Goal: Task Accomplishment & Management: Complete application form

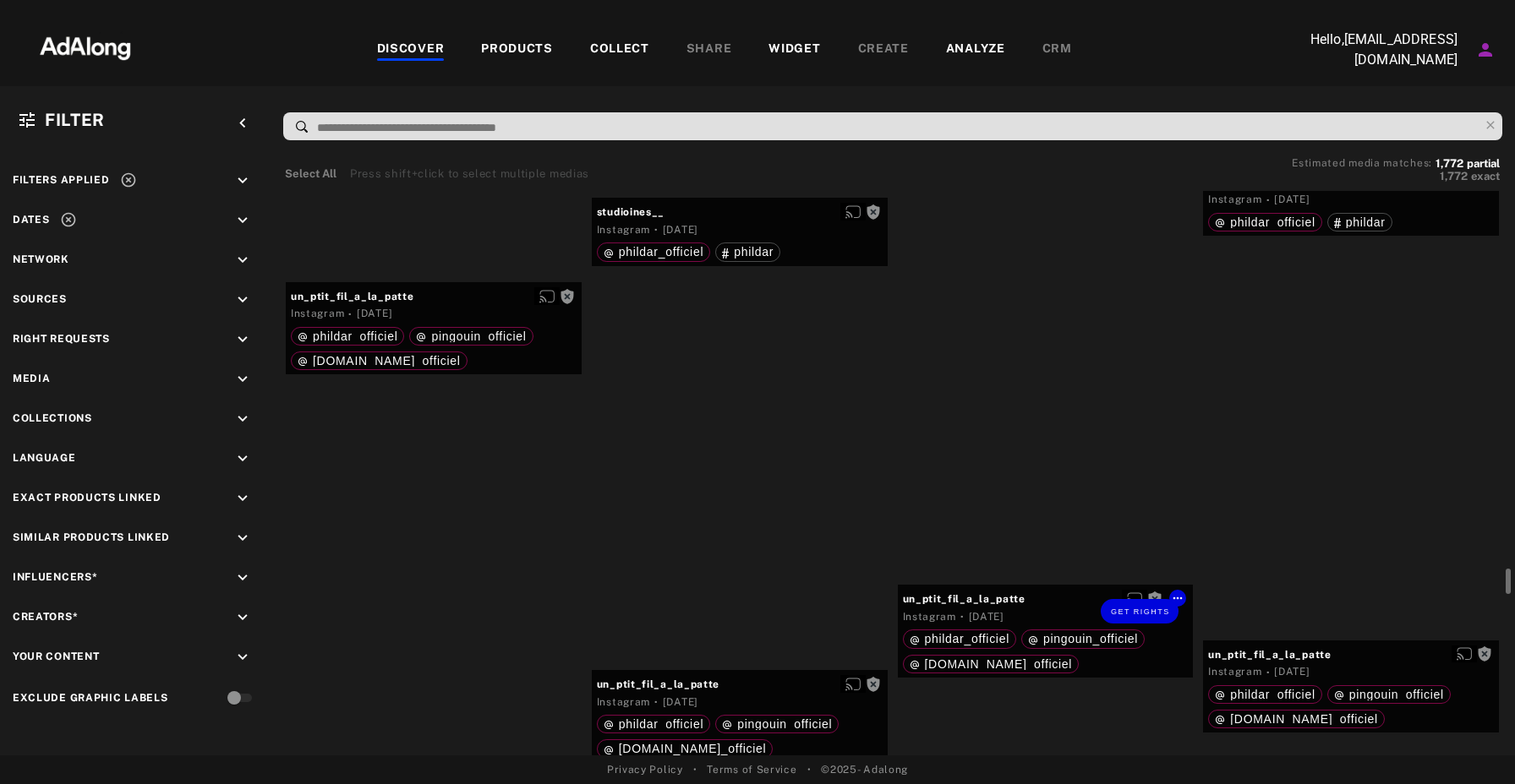
scroll to position [11357, 0]
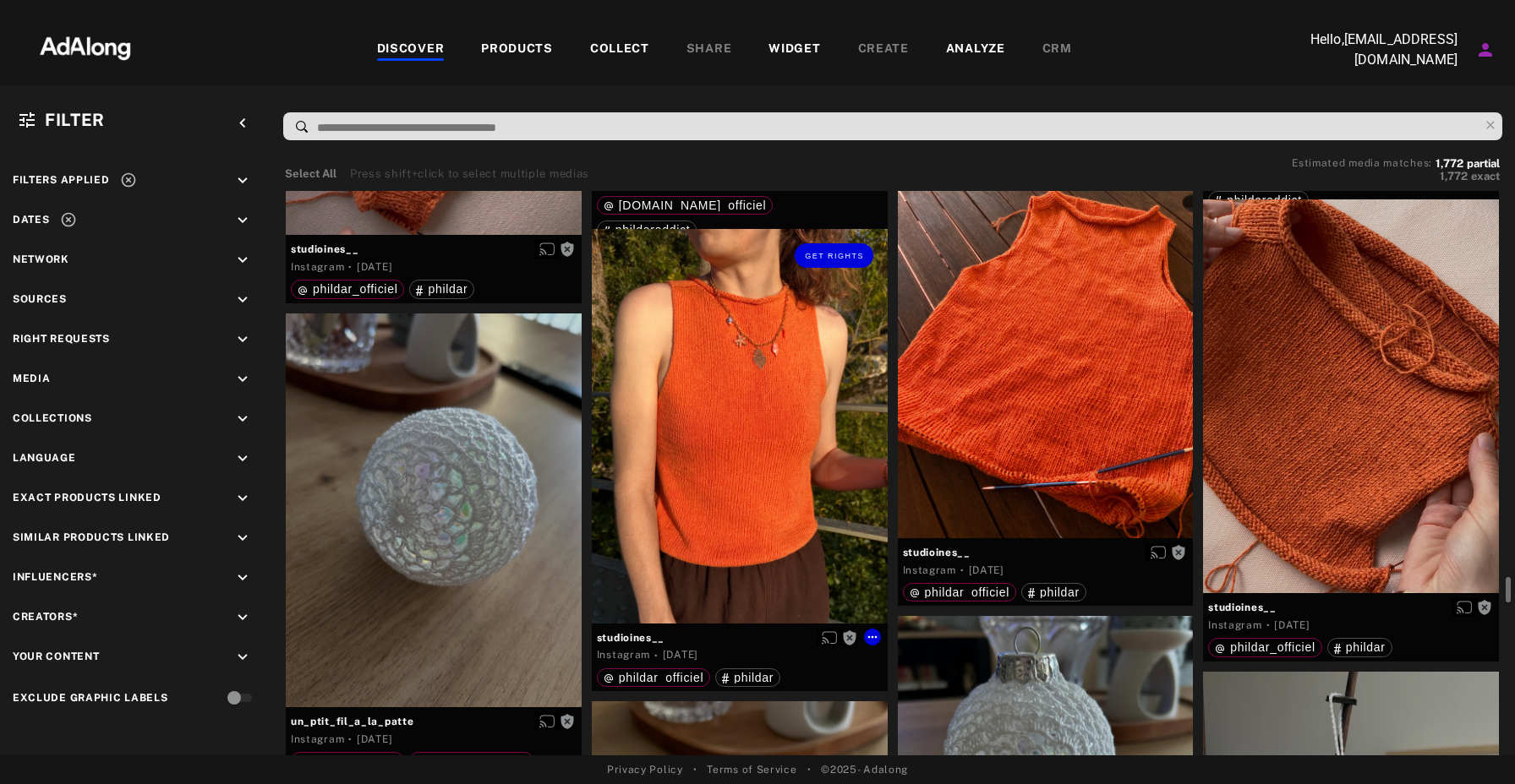
click at [804, 451] on div "Get rights" at bounding box center [740, 425] width 296 height 393
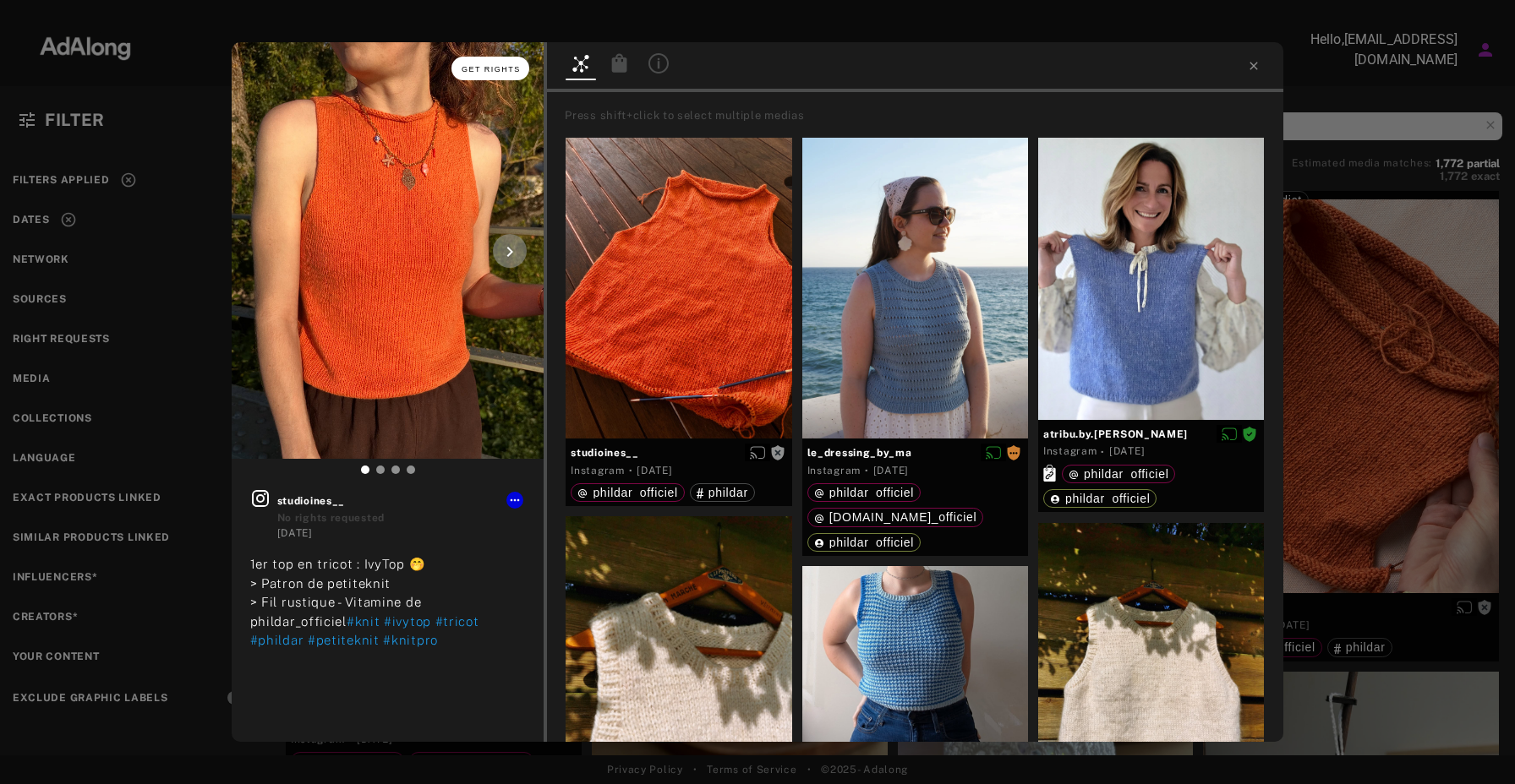
click at [497, 69] on span "Get rights" at bounding box center [490, 69] width 59 height 9
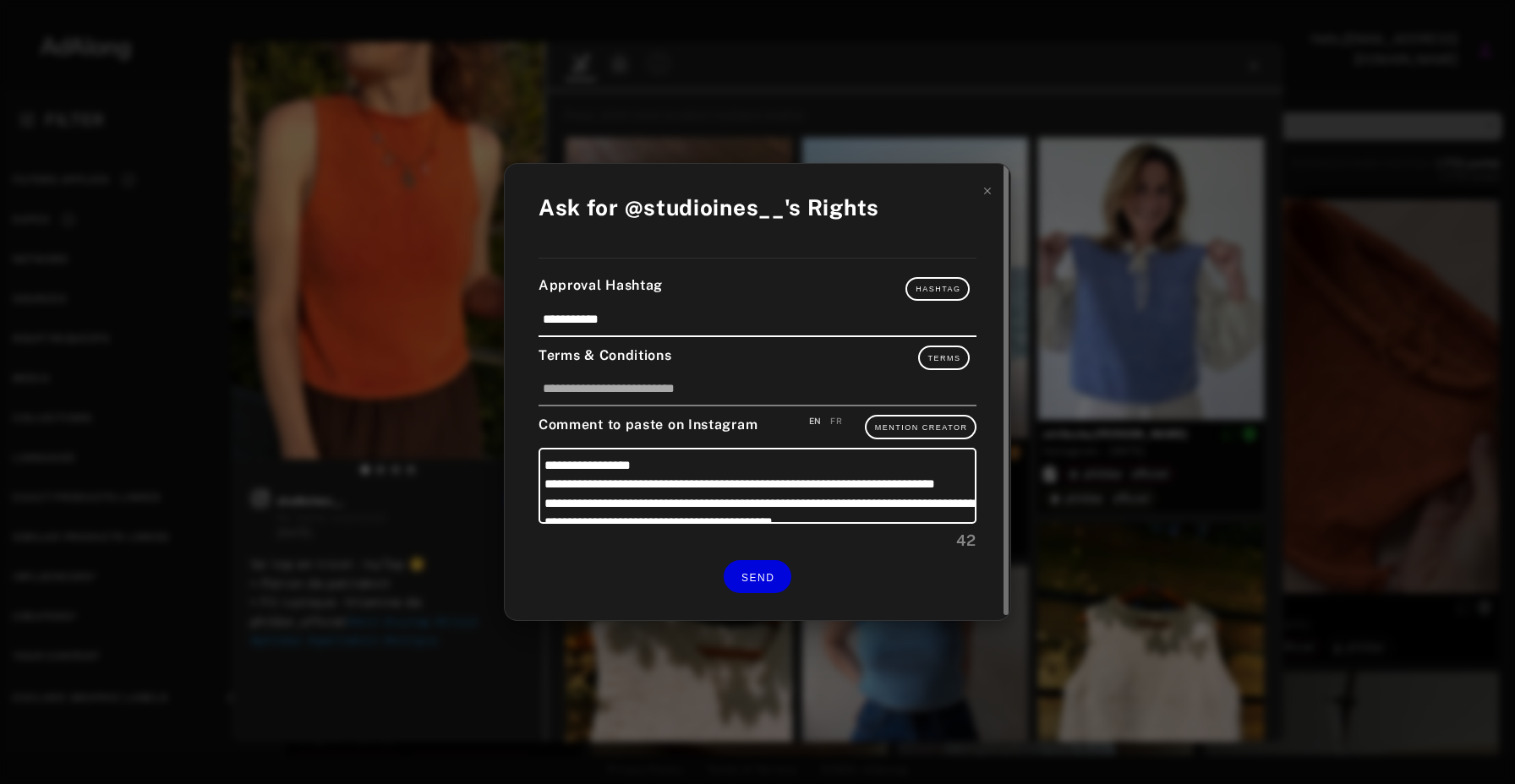
click at [837, 420] on div "FR" at bounding box center [836, 421] width 12 height 13
type textarea "**********"
click at [780, 567] on button "SEND" at bounding box center [758, 577] width 68 height 33
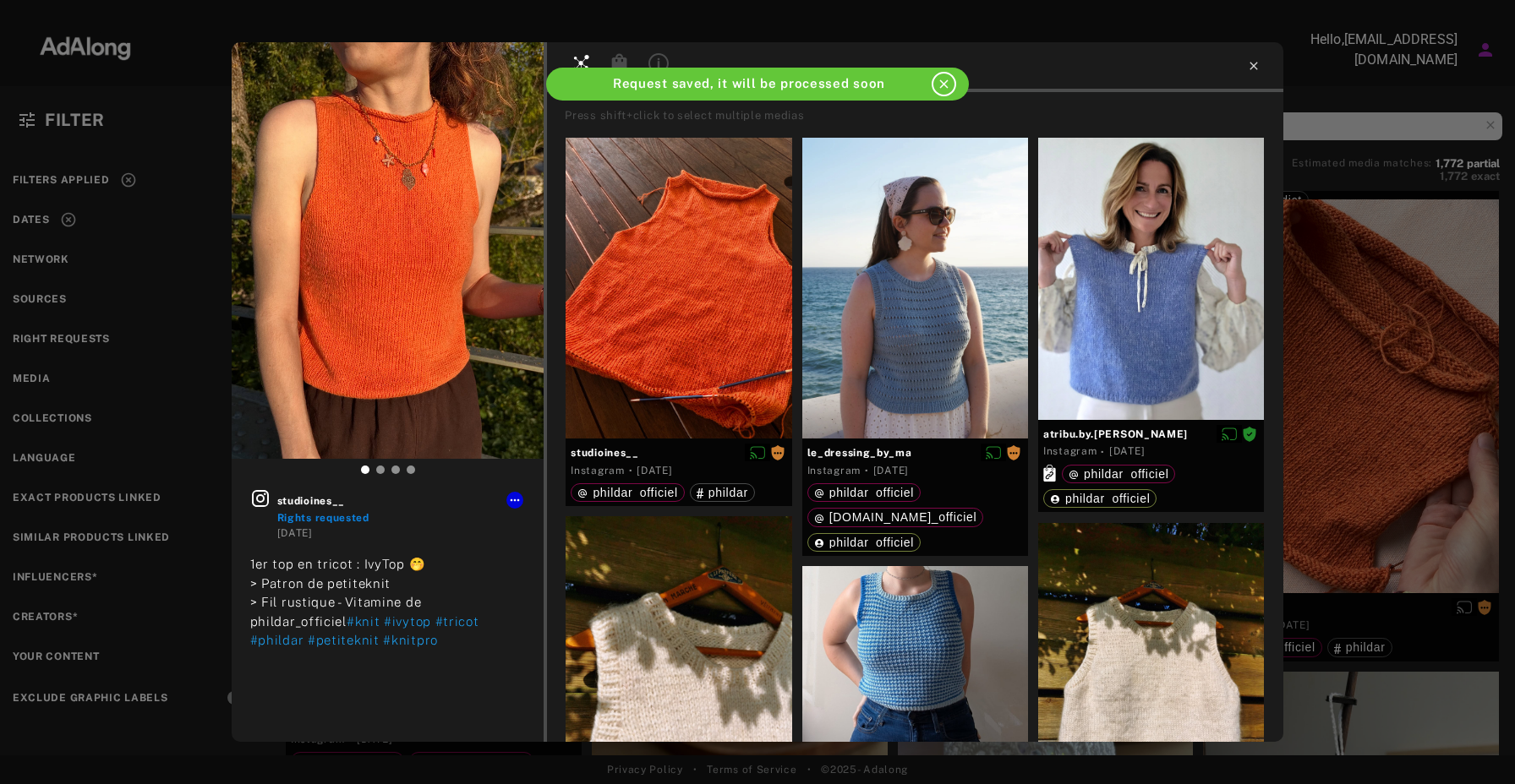
click at [1254, 59] on icon at bounding box center [1254, 66] width 14 height 14
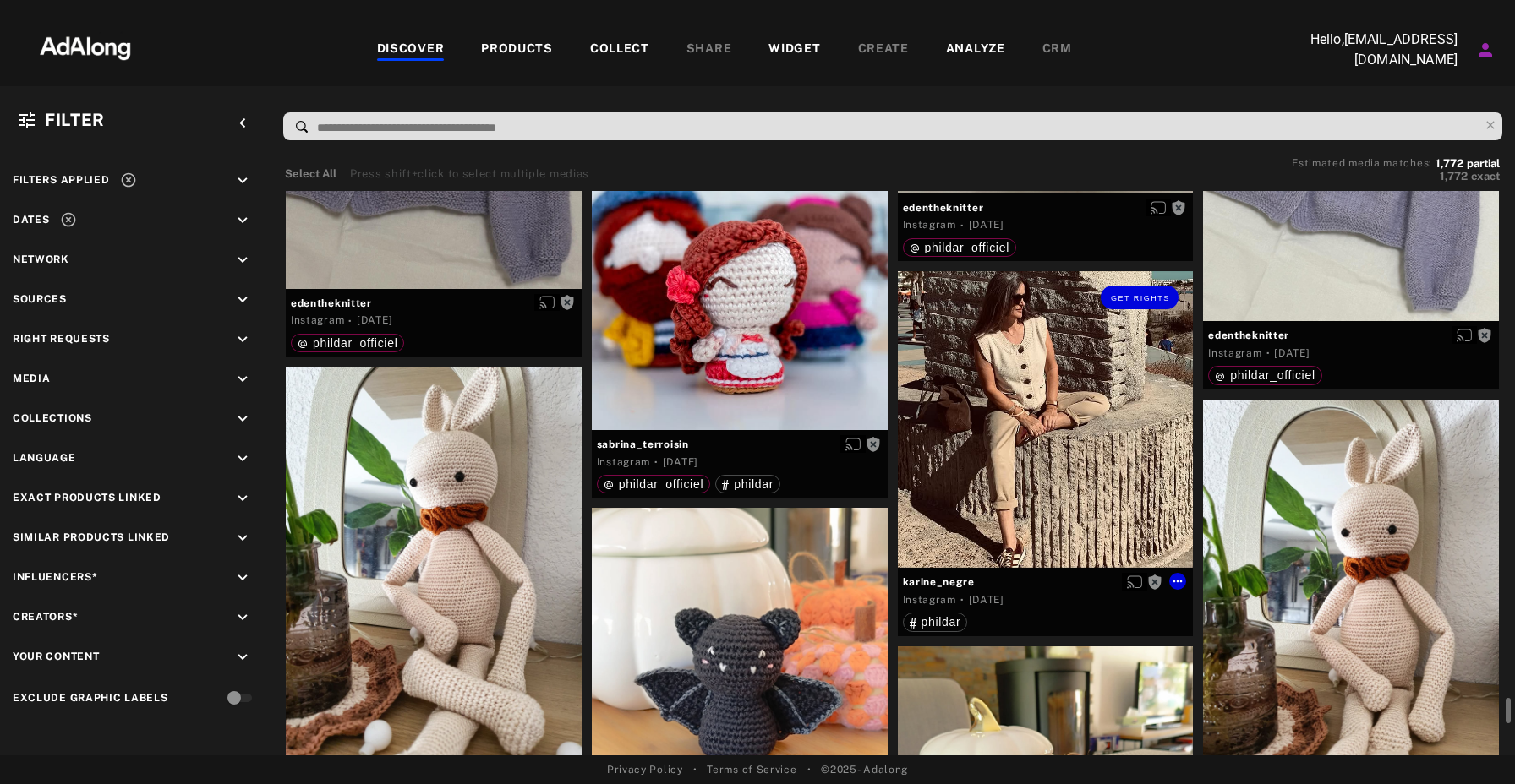
scroll to position [14135, 0]
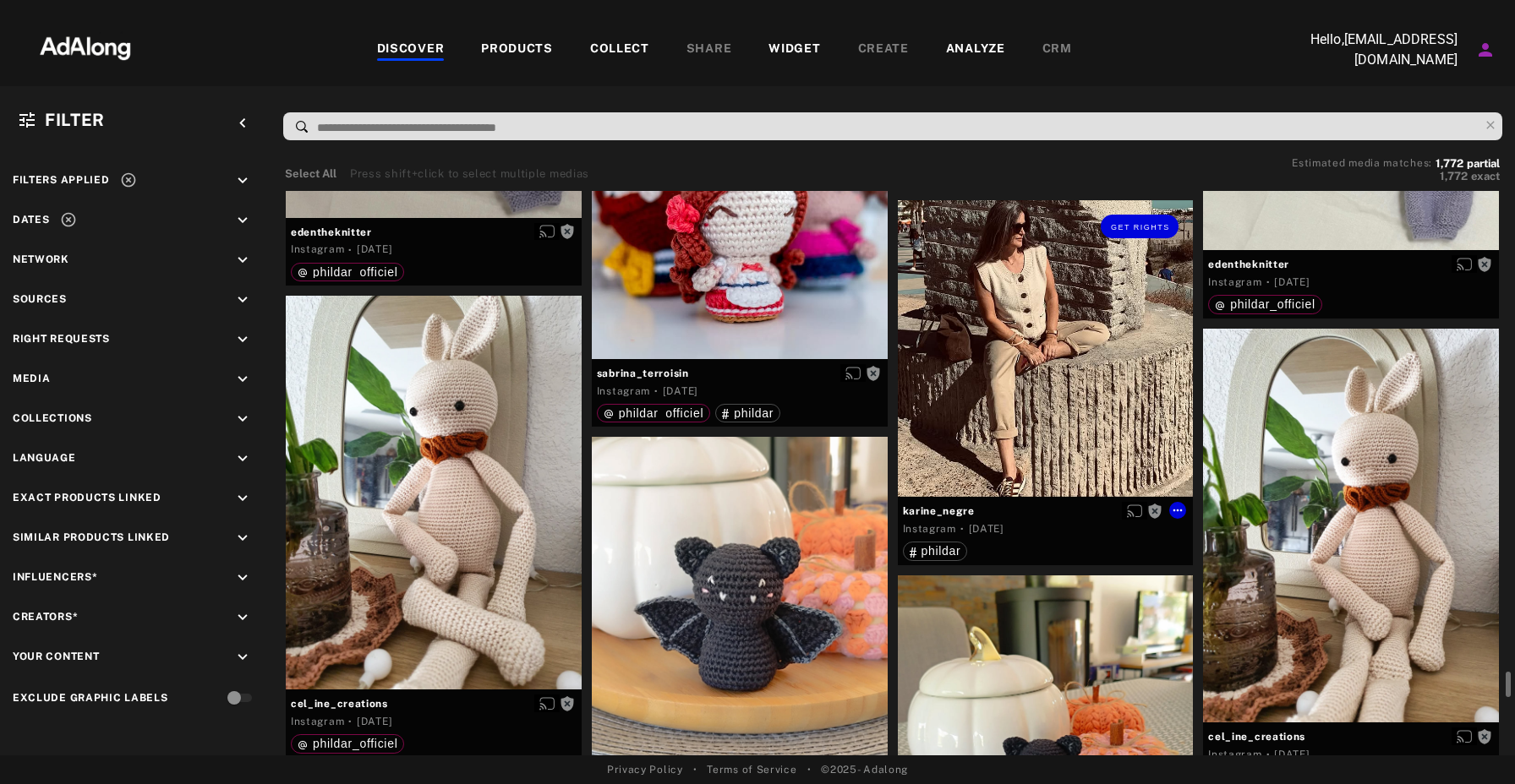
click at [1084, 379] on div "Get rights" at bounding box center [1045, 349] width 296 height 297
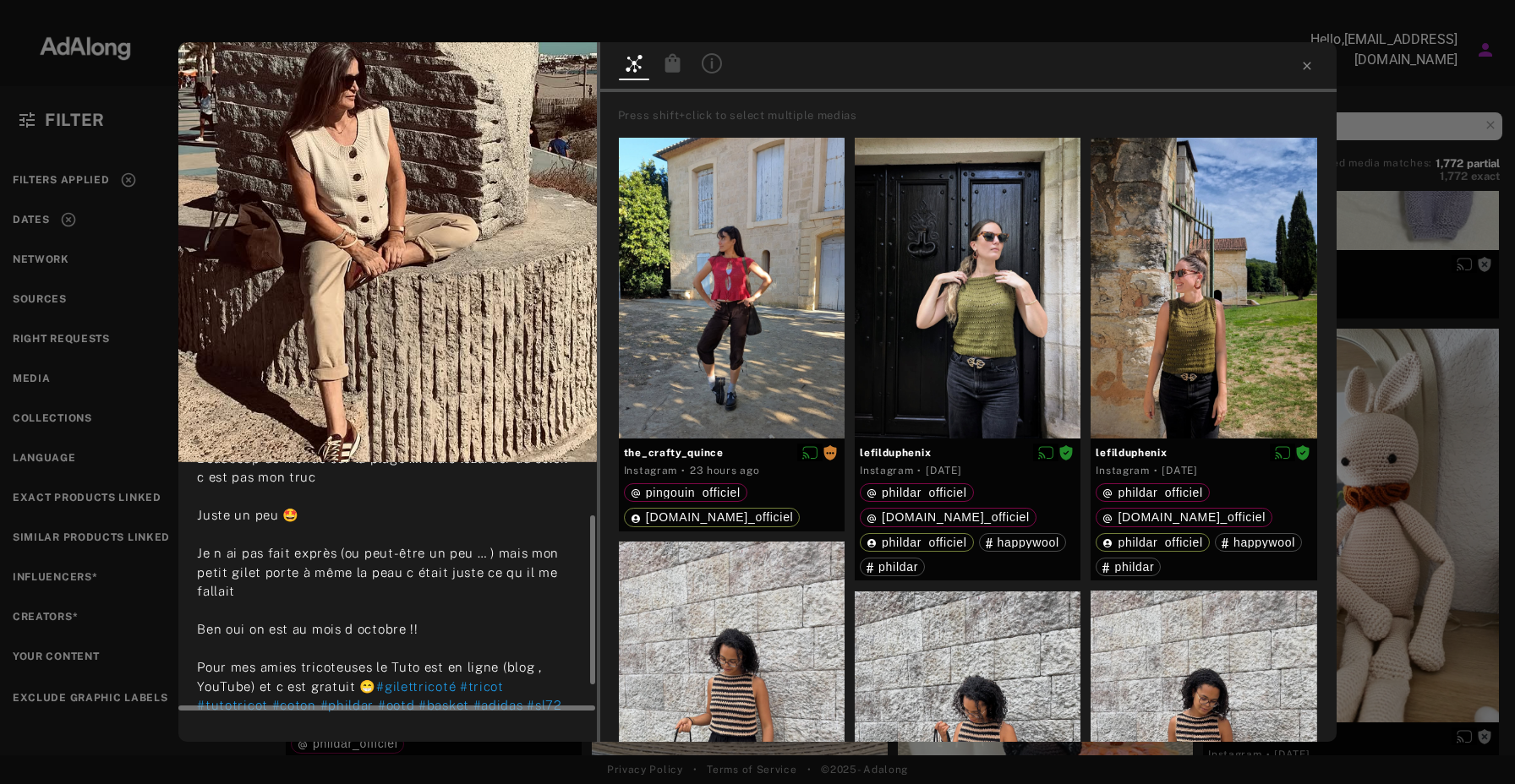
scroll to position [126, 0]
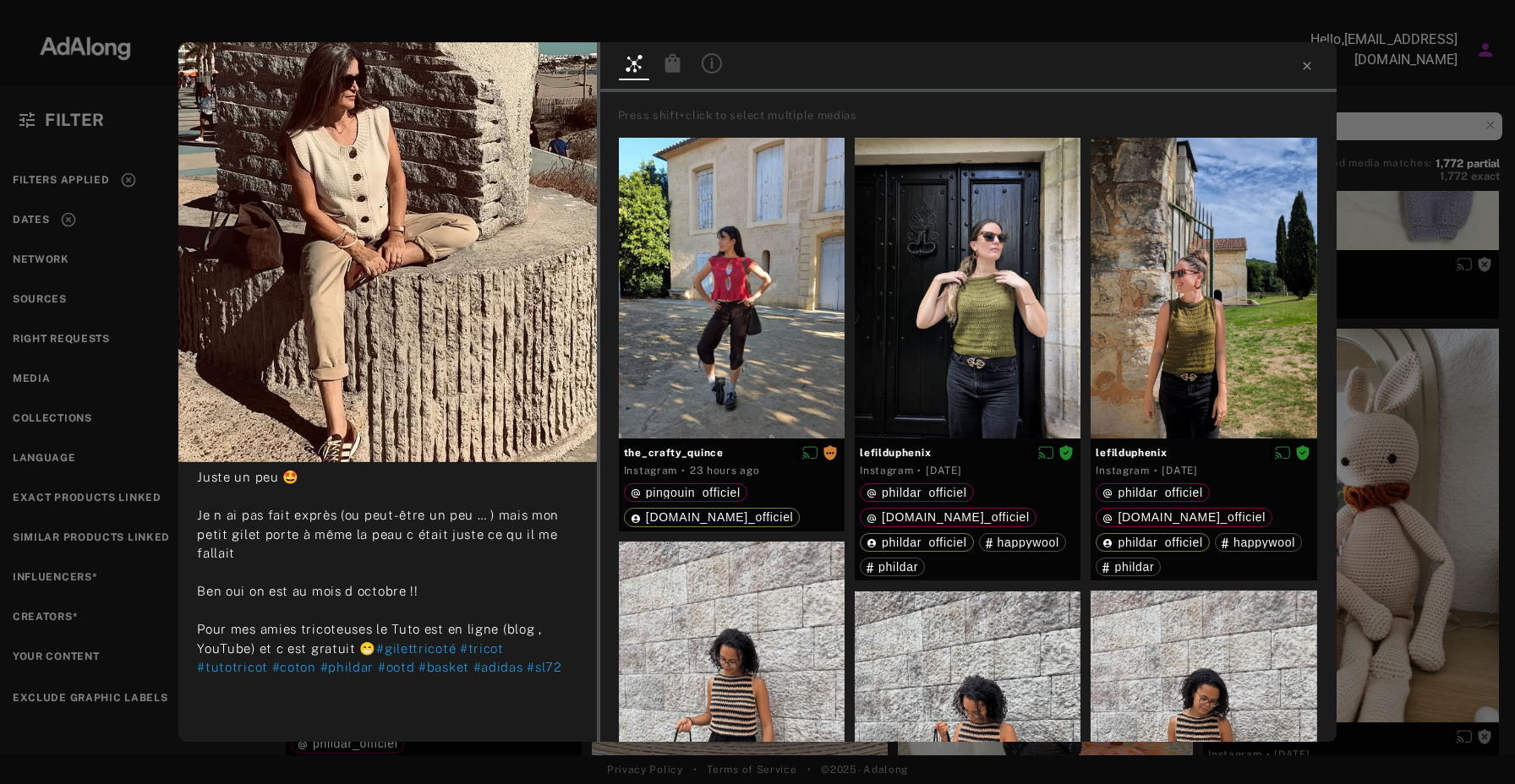
click at [1393, 385] on div "Get rights karine_negre No rights requested [DATE] Beaucoup de monde sur la pla…" at bounding box center [757, 392] width 1515 height 784
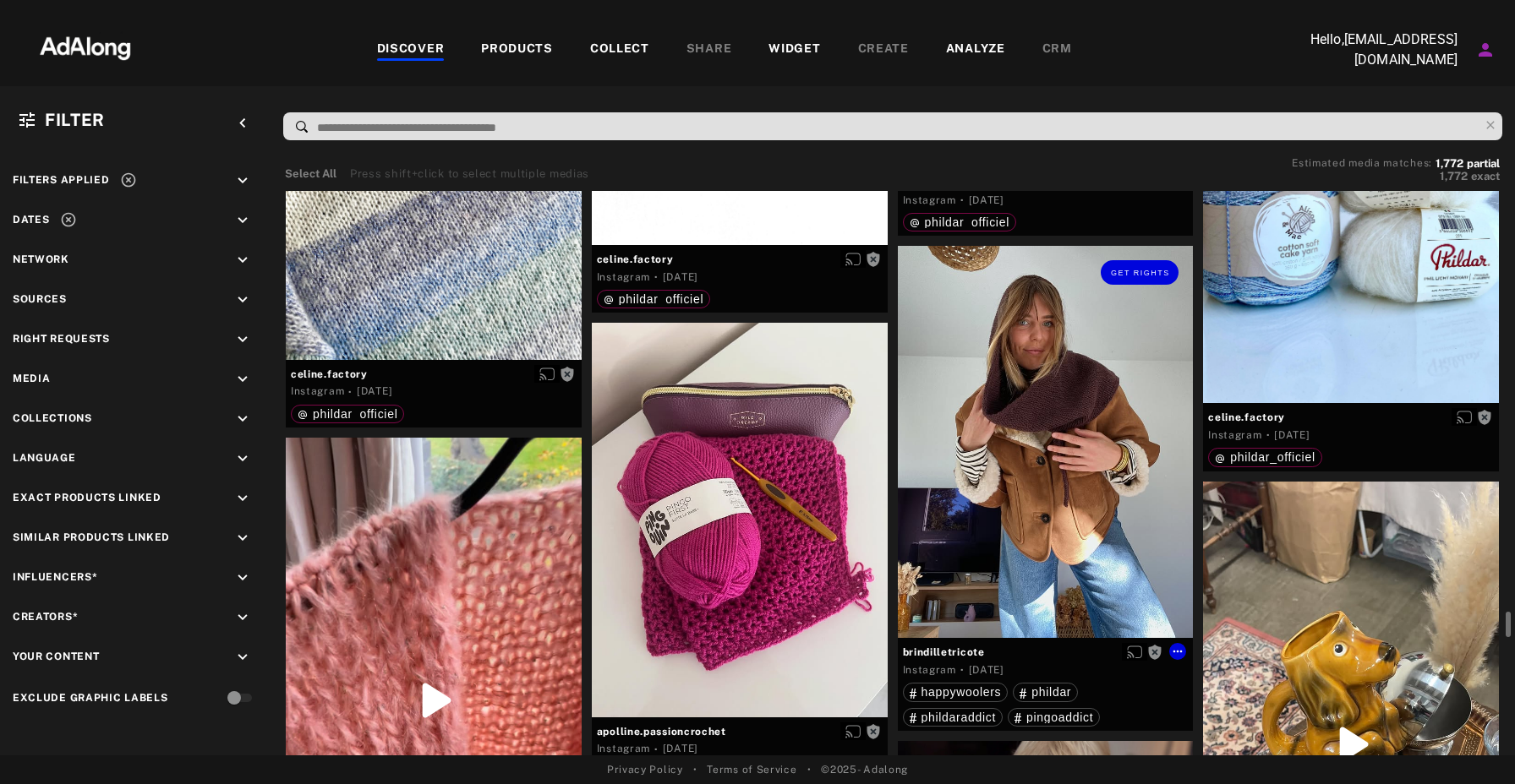
scroll to position [16764, 0]
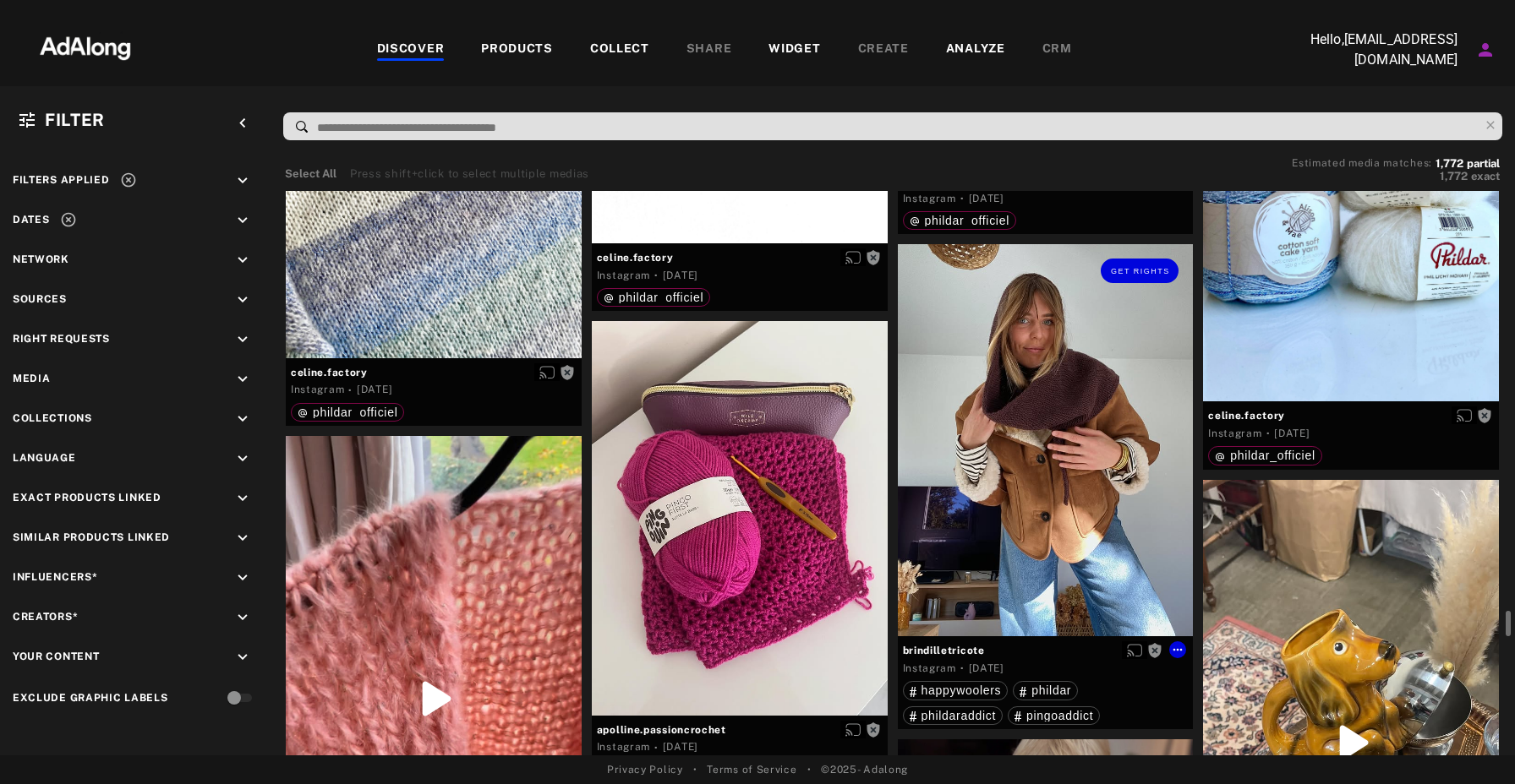
click at [1066, 458] on div "Get rights" at bounding box center [1045, 440] width 296 height 392
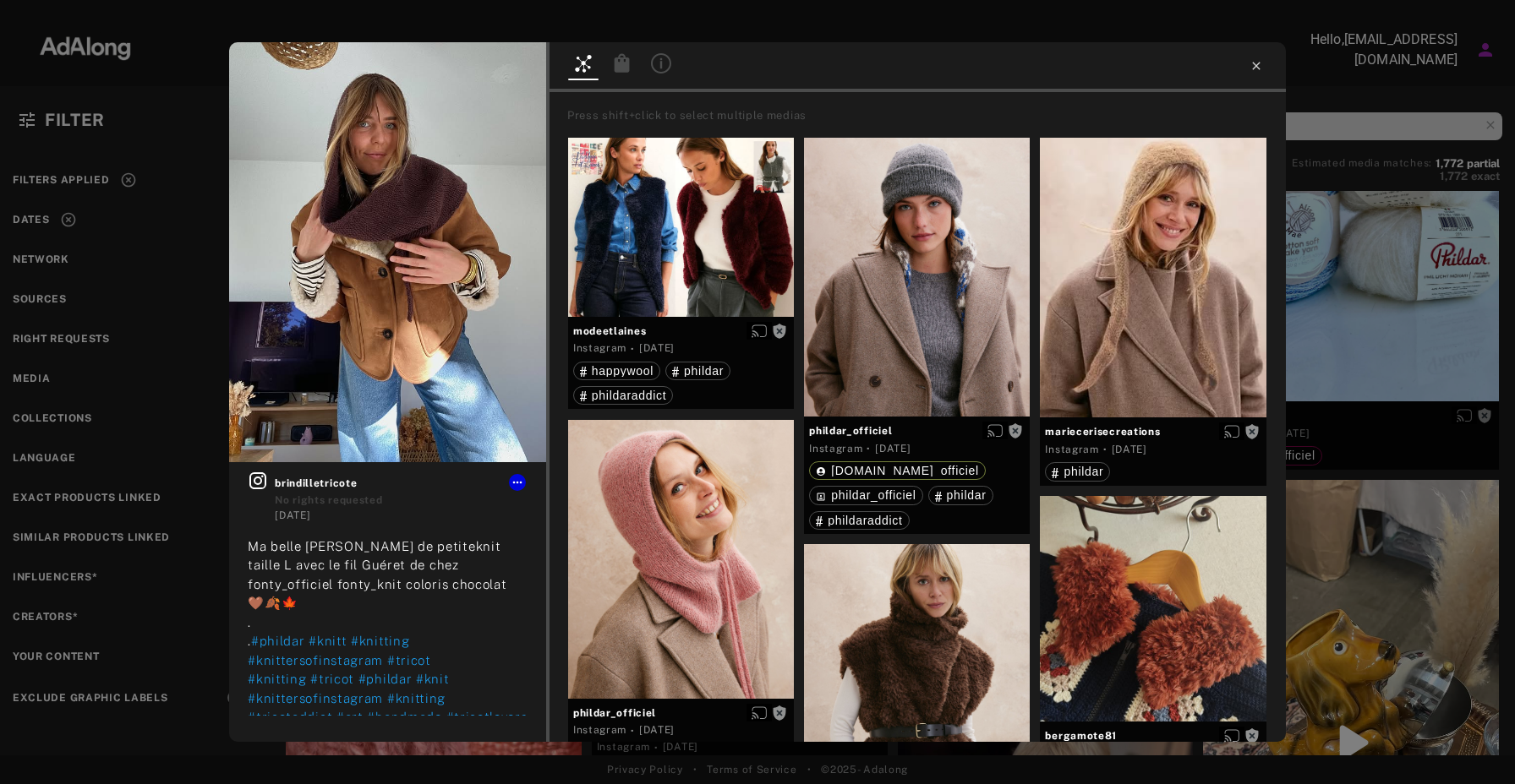
click at [1260, 63] on icon at bounding box center [1256, 66] width 14 height 14
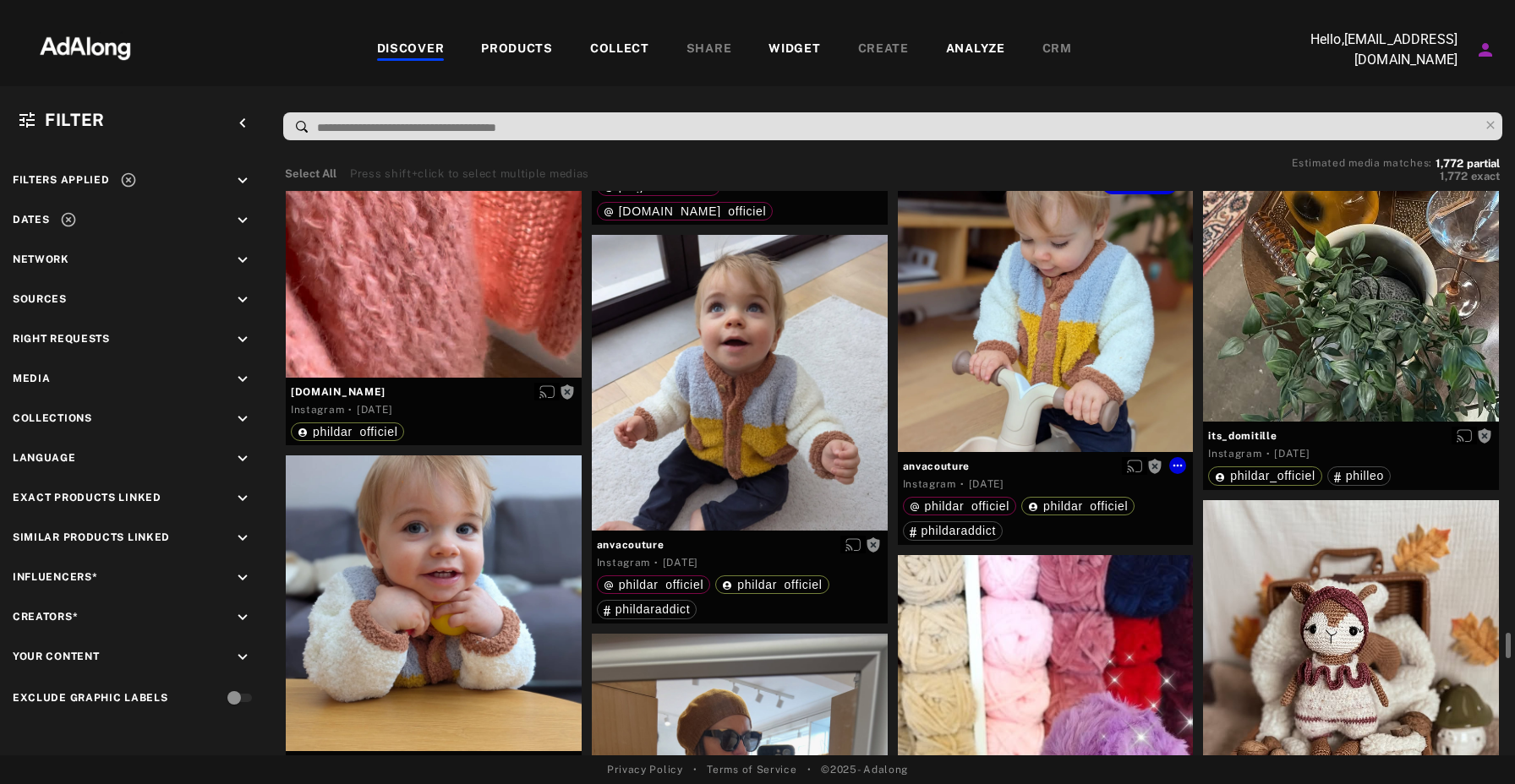
scroll to position [17355, 0]
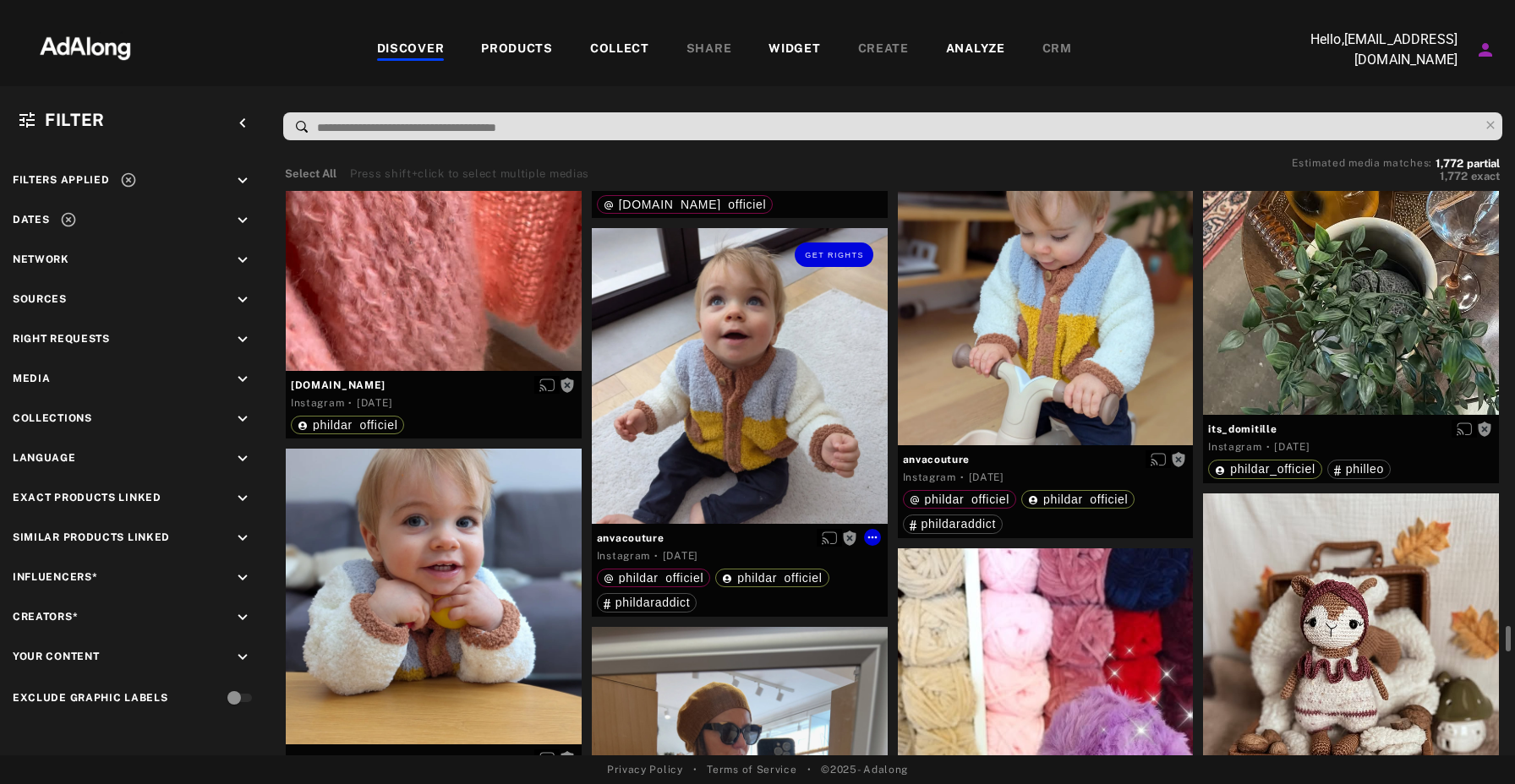
click at [773, 407] on div "Get rights" at bounding box center [740, 376] width 296 height 296
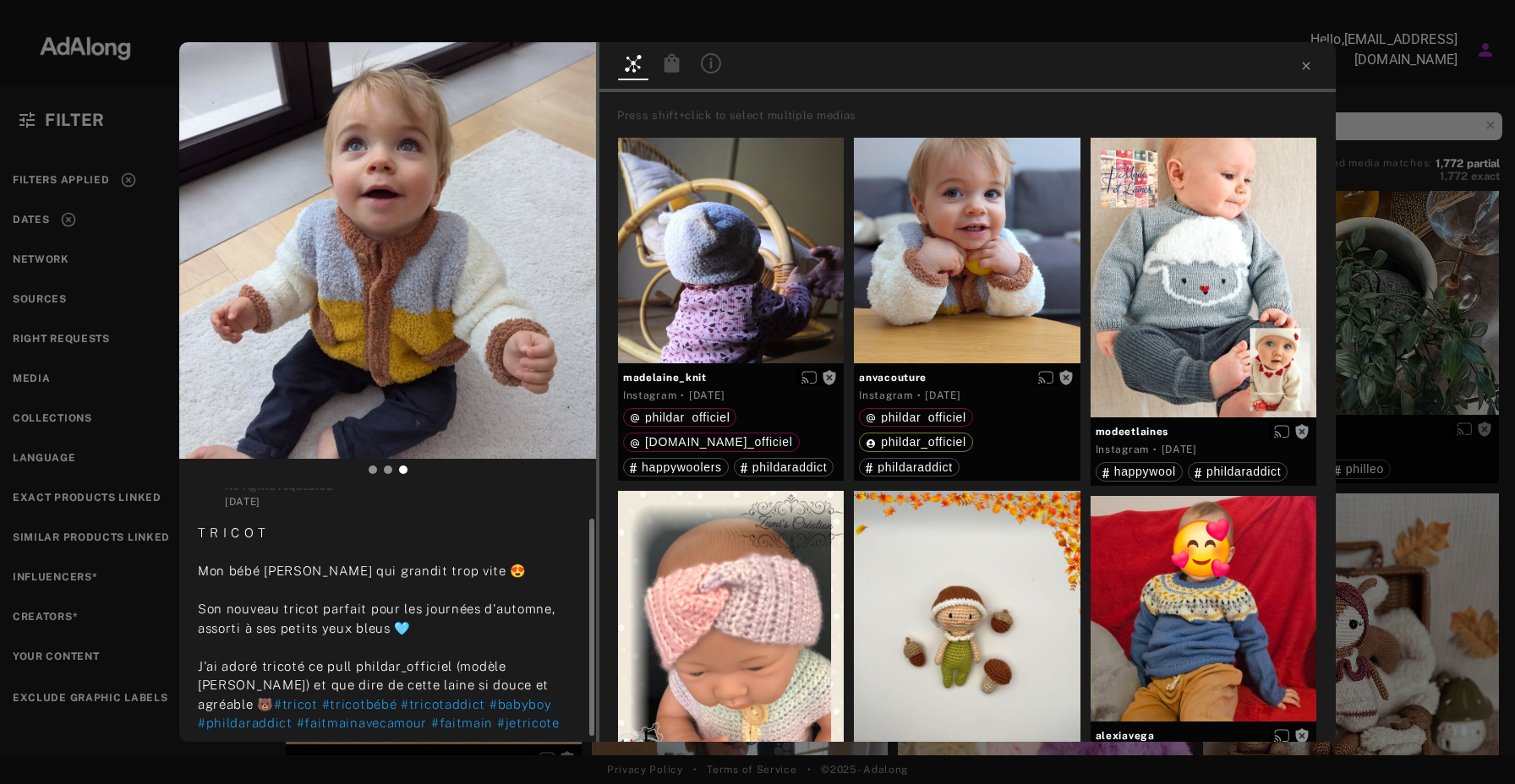
scroll to position [42, 0]
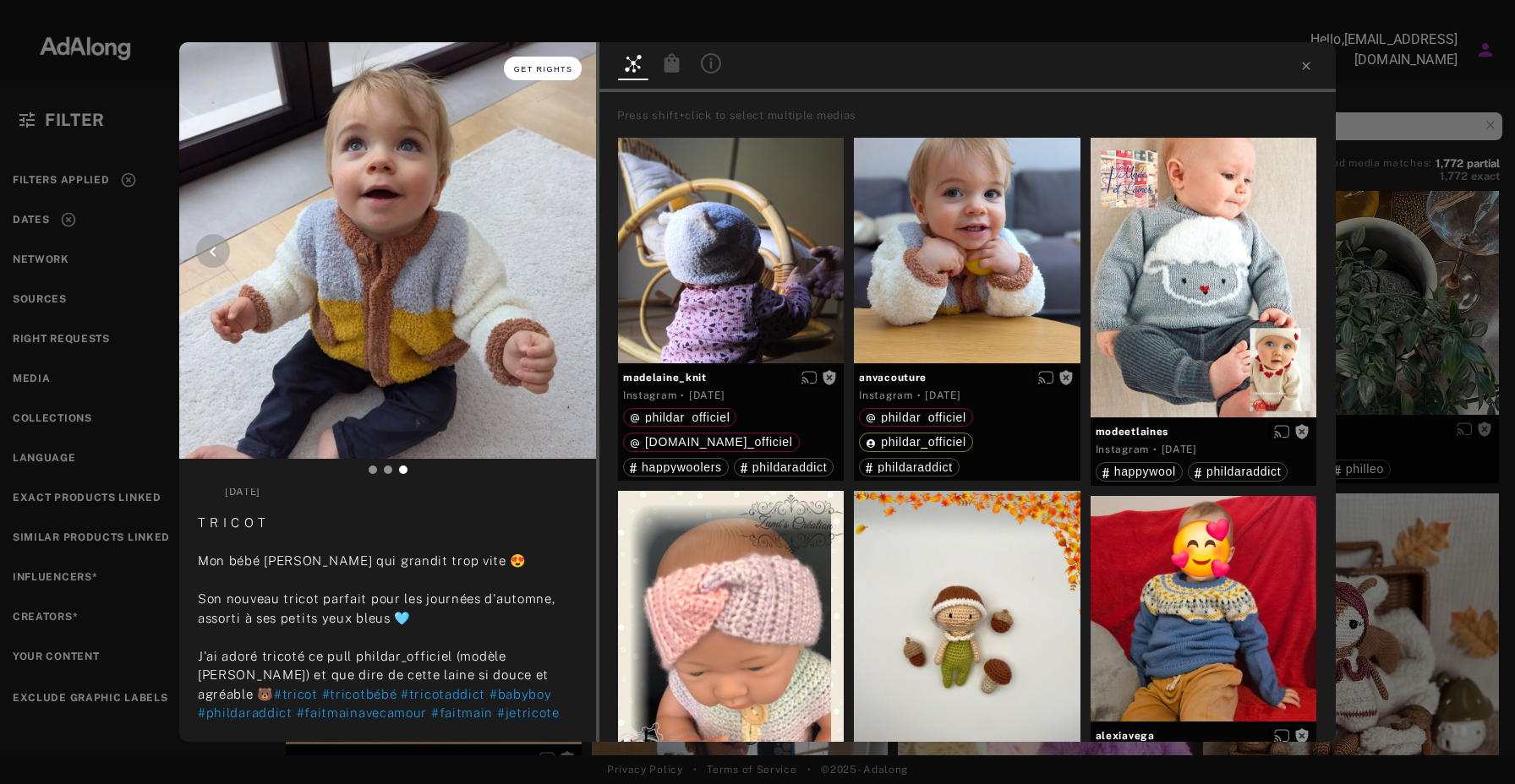
click at [562, 70] on span "Get rights" at bounding box center [543, 69] width 59 height 9
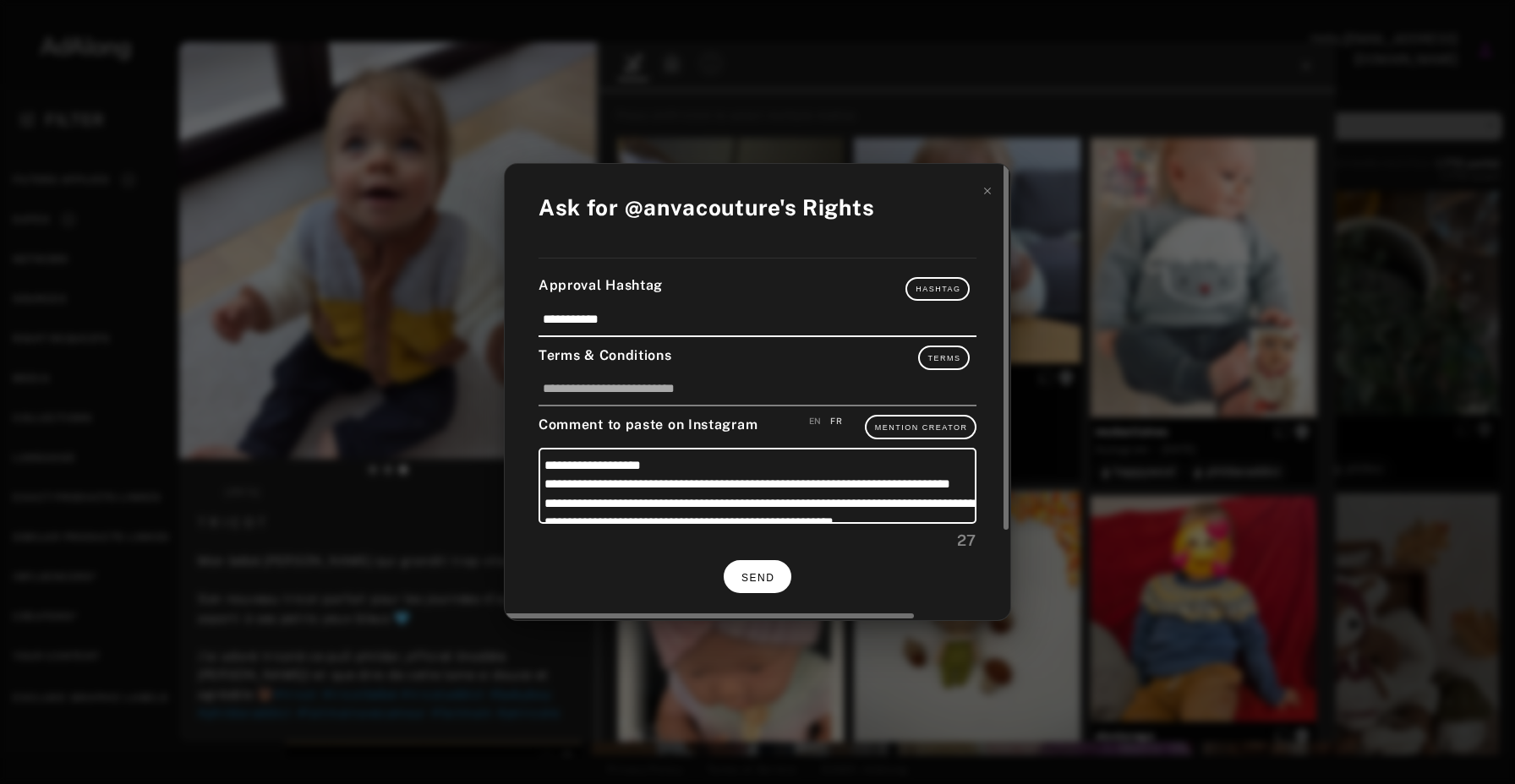
click at [771, 579] on span "SEND" at bounding box center [758, 578] width 33 height 12
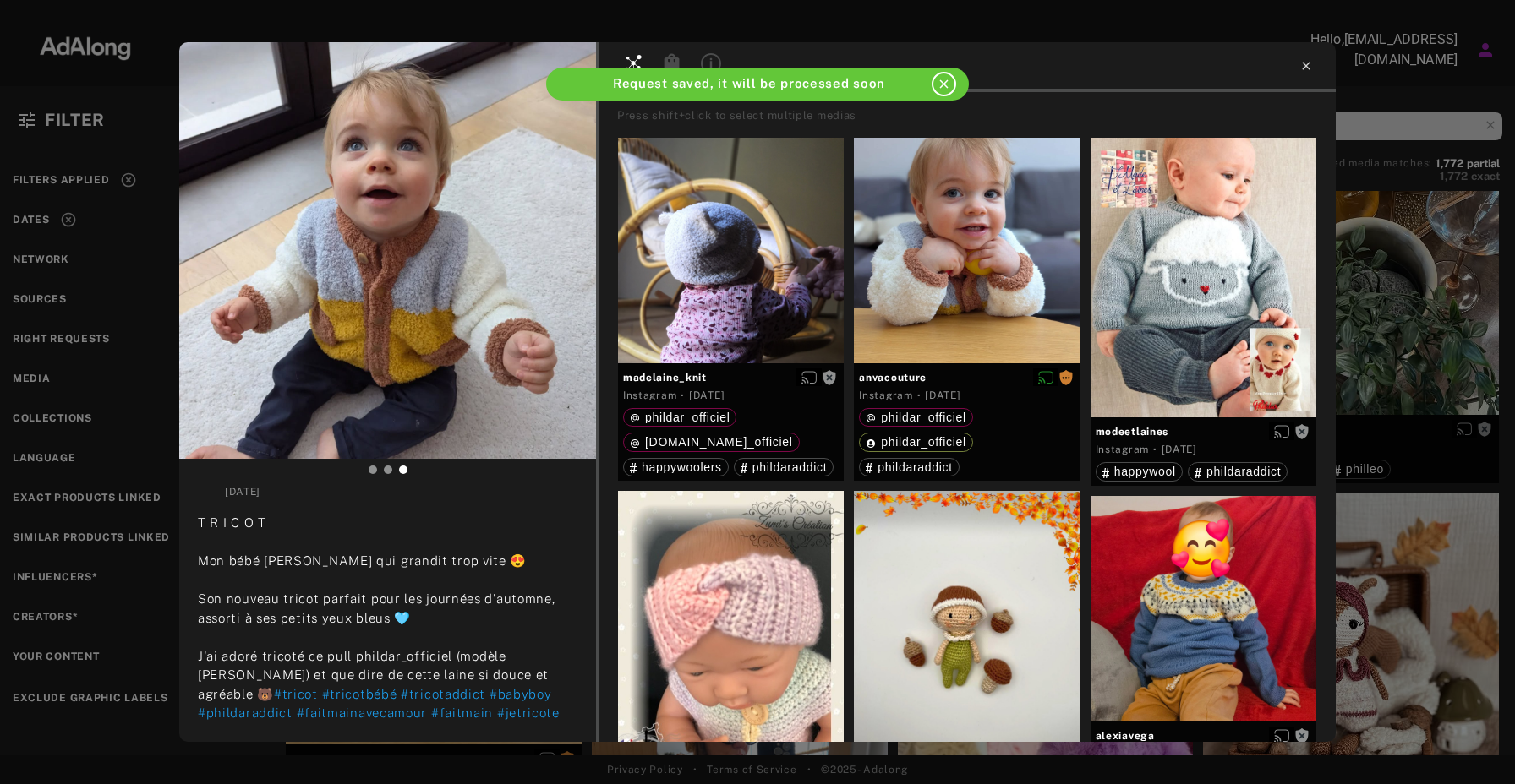
click at [1303, 61] on icon at bounding box center [1307, 66] width 14 height 14
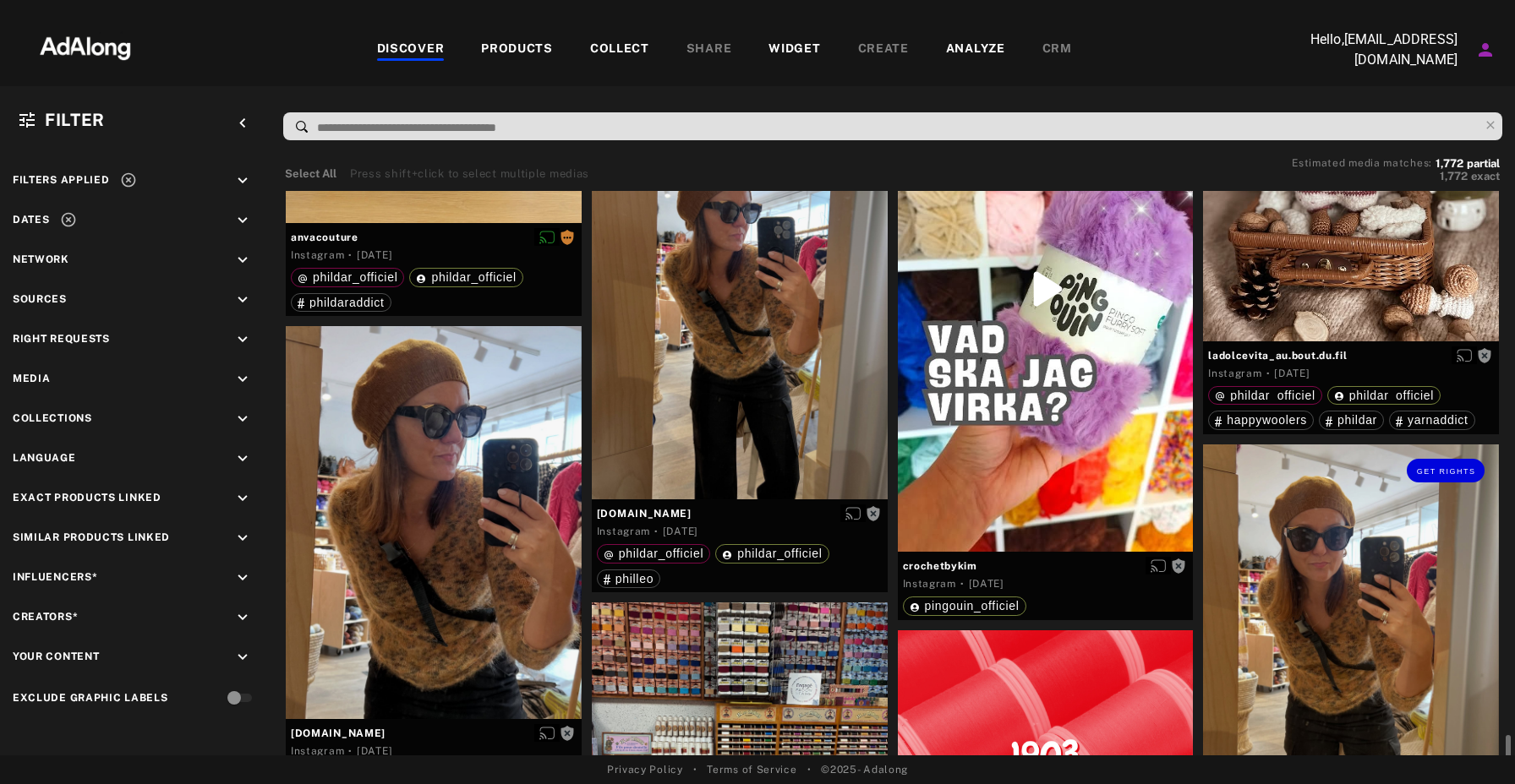
scroll to position [17862, 0]
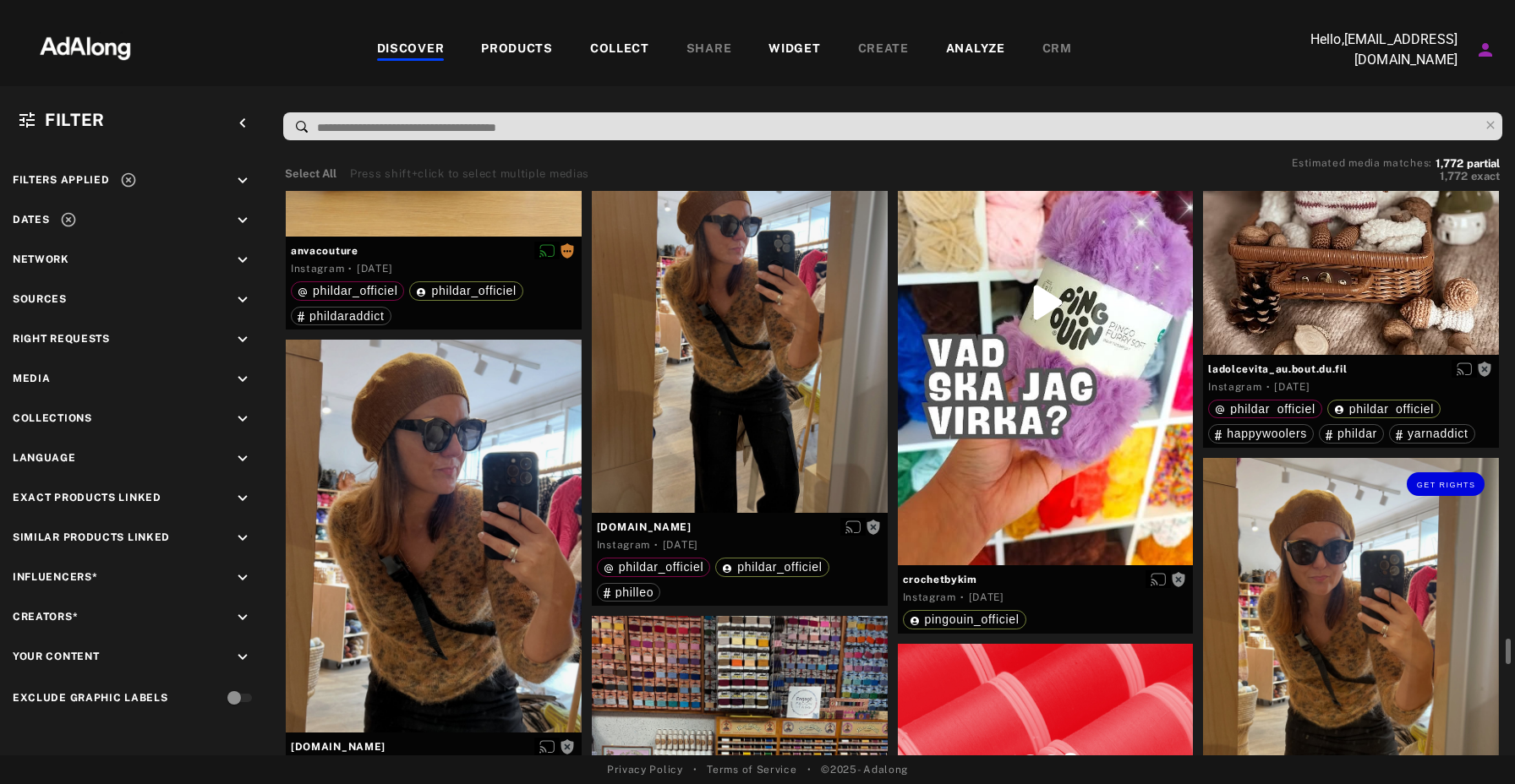
click at [1327, 561] on div "Get rights" at bounding box center [1350, 655] width 296 height 393
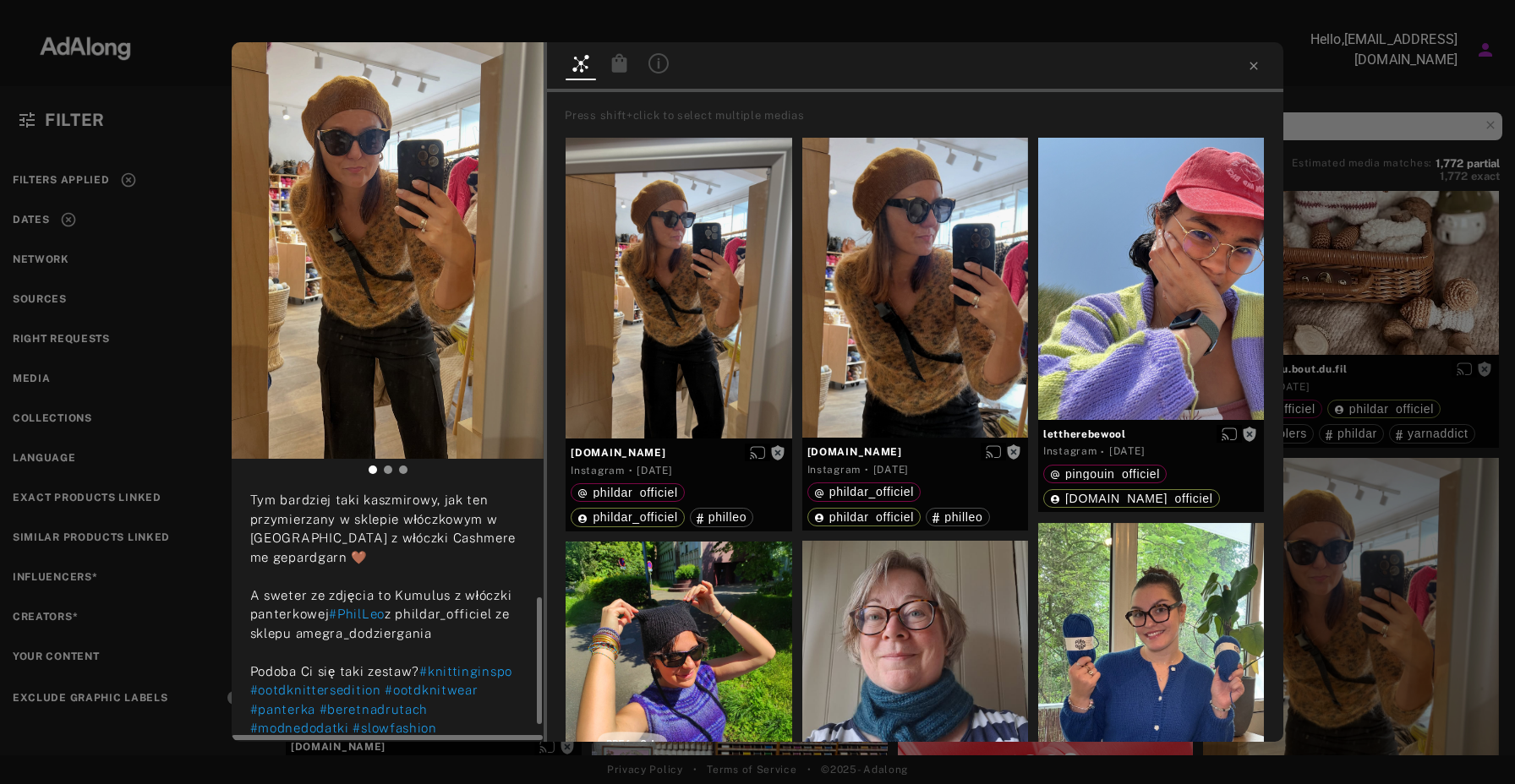
scroll to position [250, 0]
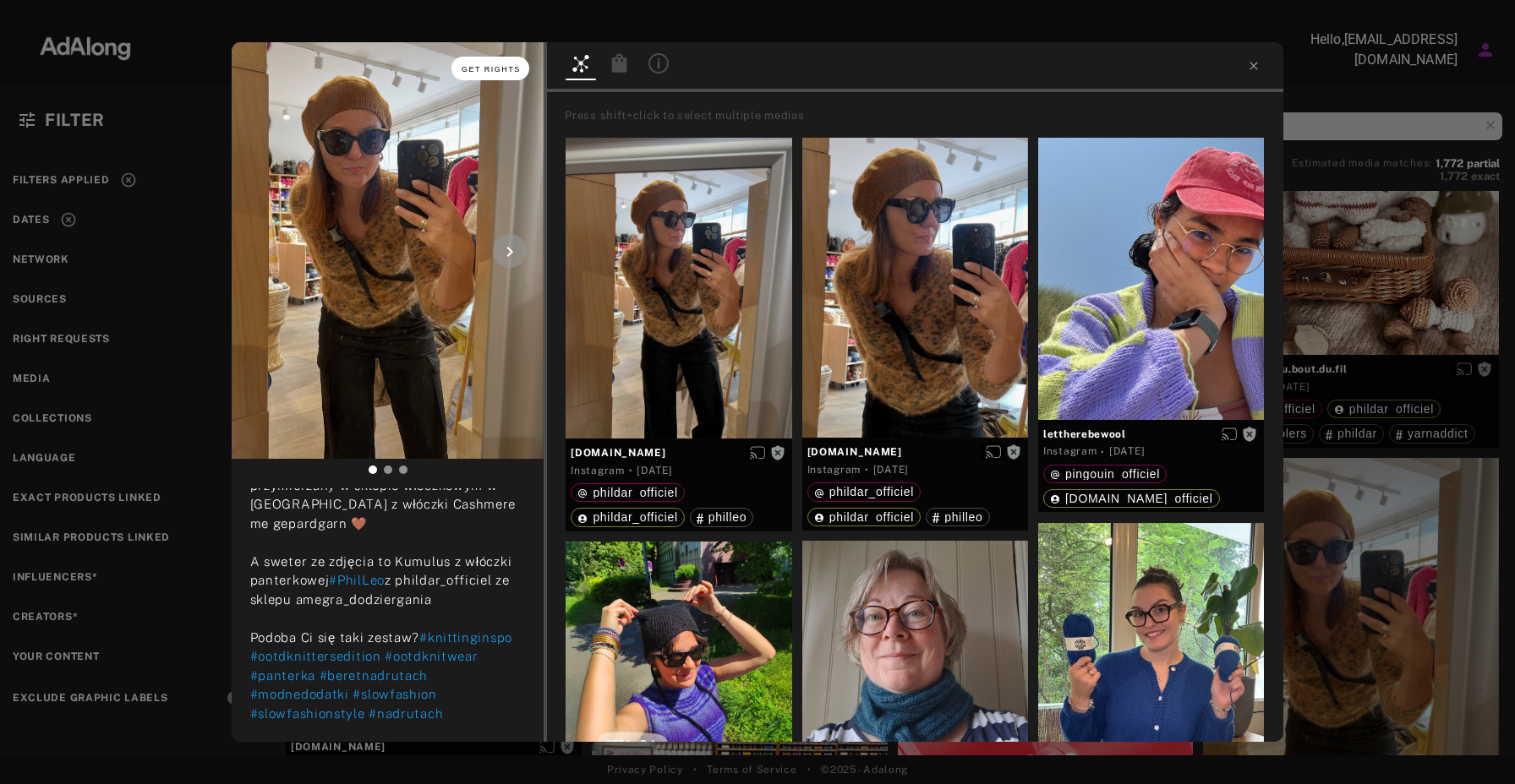
click at [499, 75] on button "Get rights" at bounding box center [490, 68] width 78 height 23
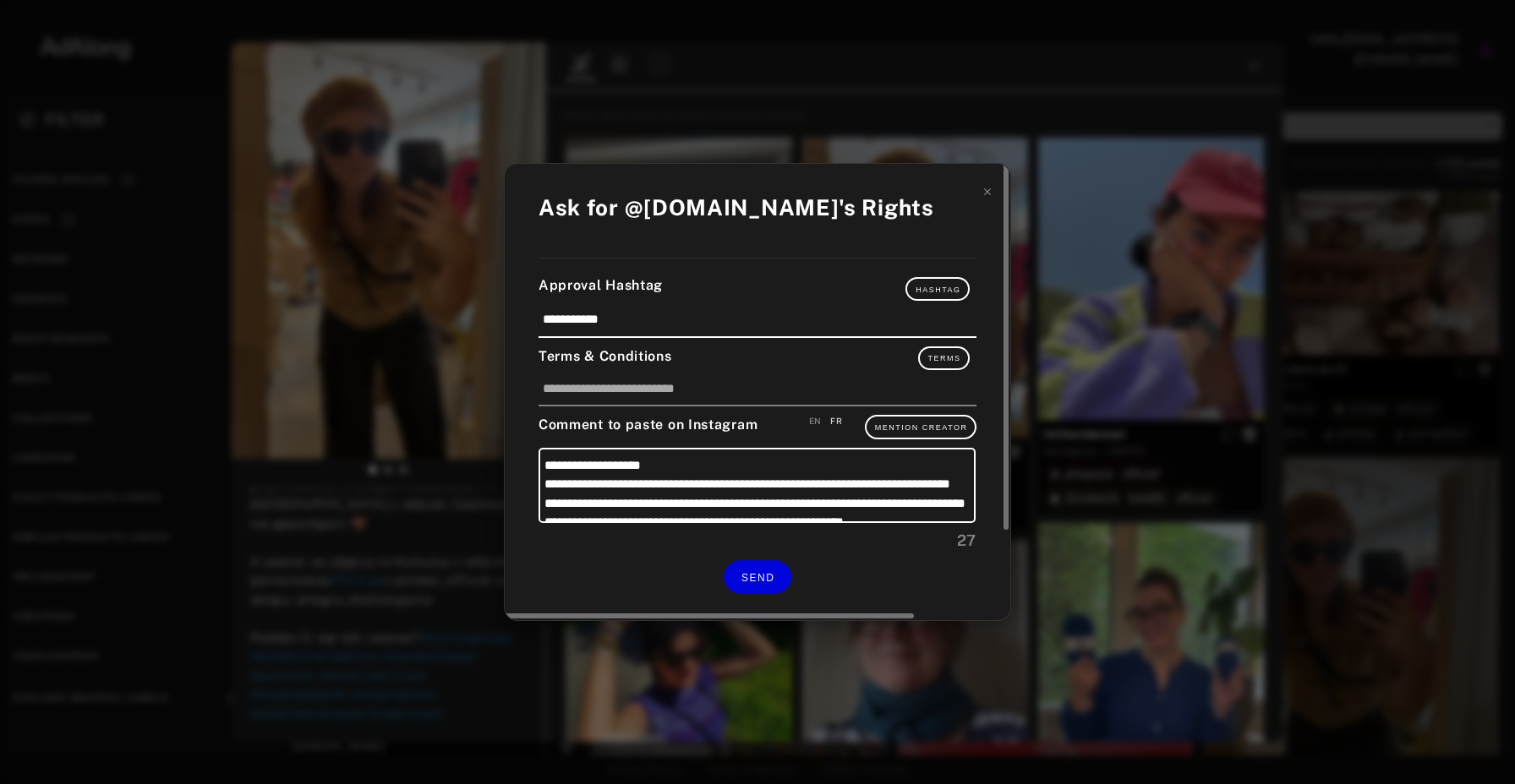
click at [819, 420] on div "EN" at bounding box center [815, 421] width 13 height 13
type textarea "**********"
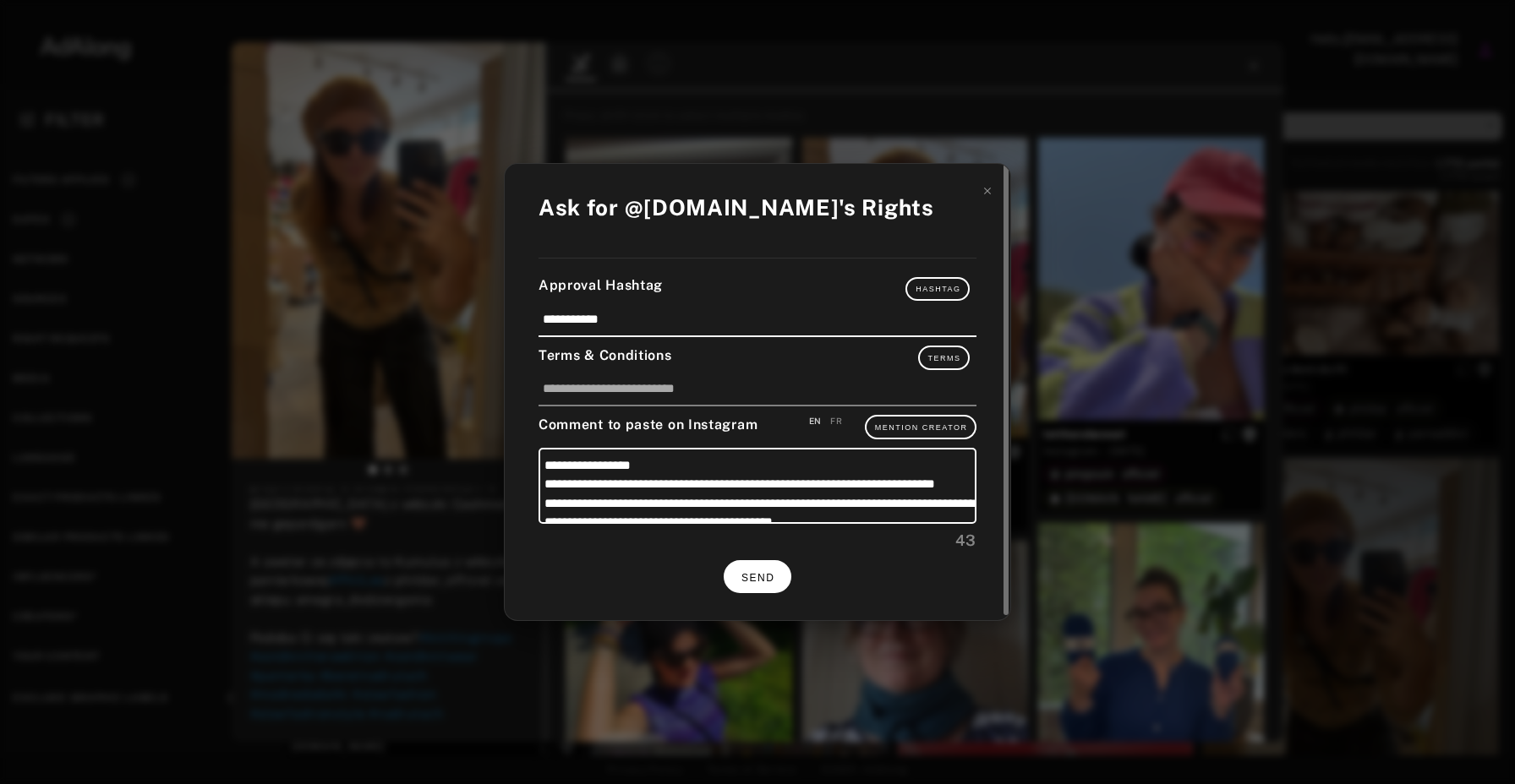
click at [760, 579] on span "SEND" at bounding box center [758, 578] width 33 height 12
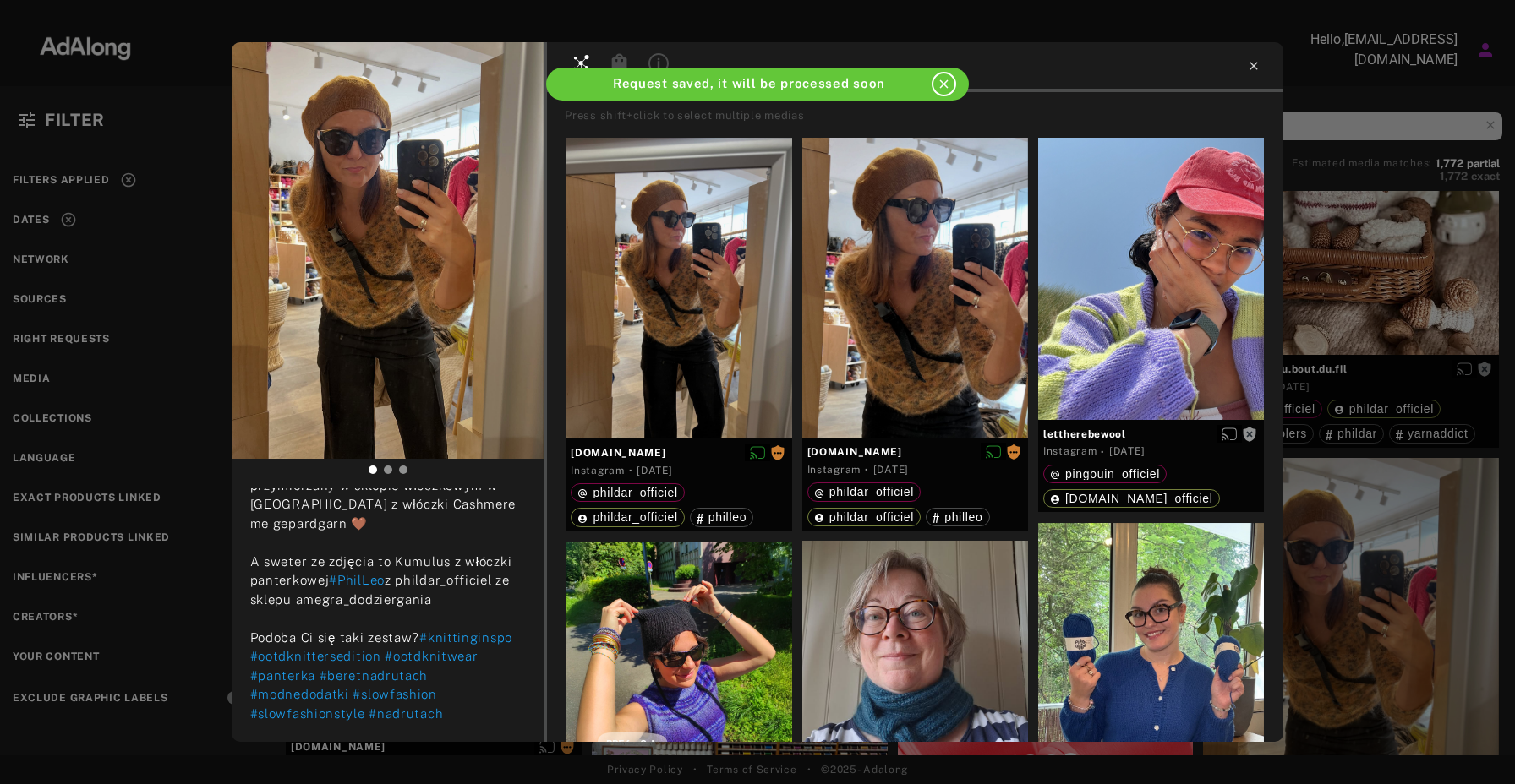
click at [1254, 70] on icon at bounding box center [1254, 66] width 14 height 14
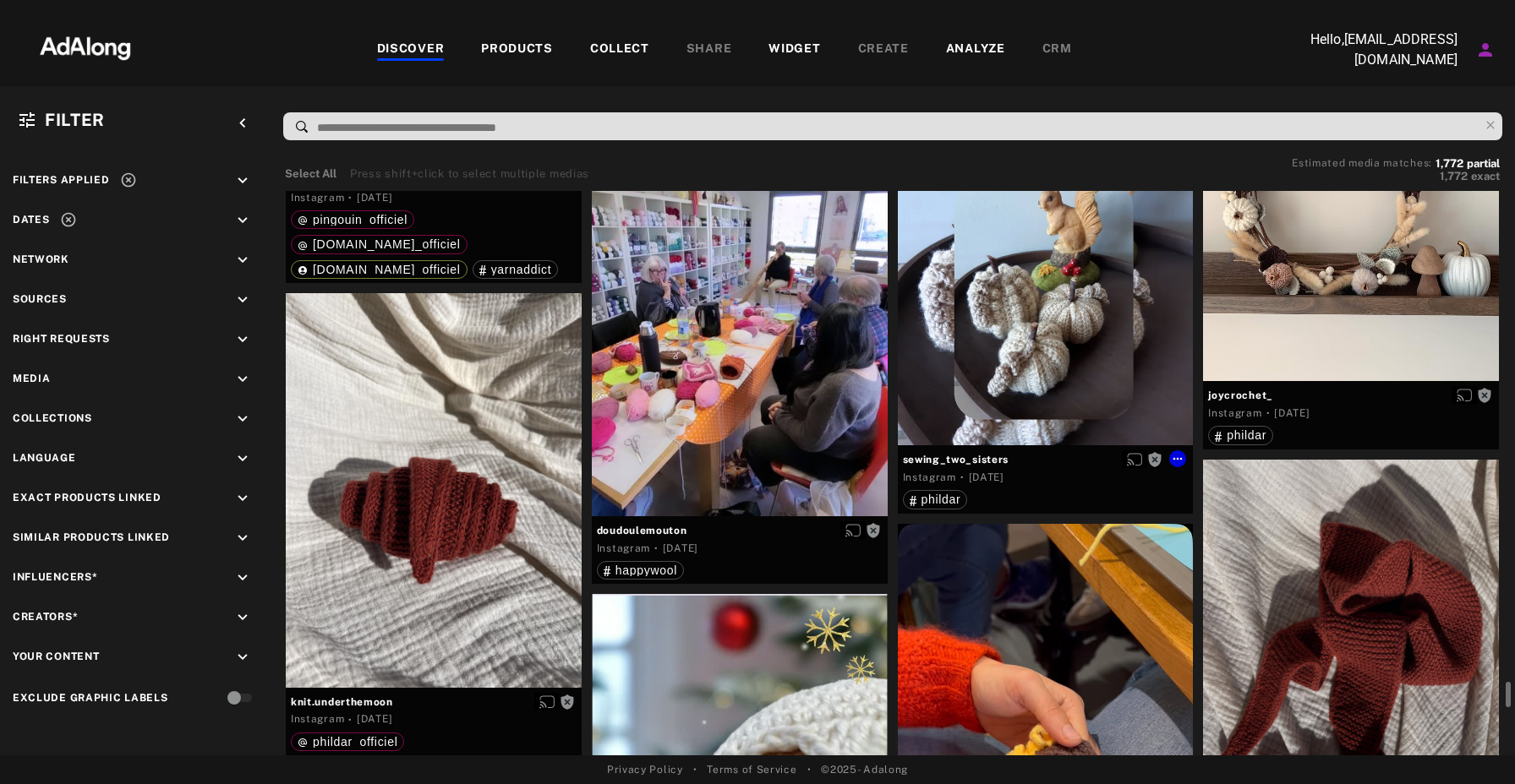
scroll to position [19279, 0]
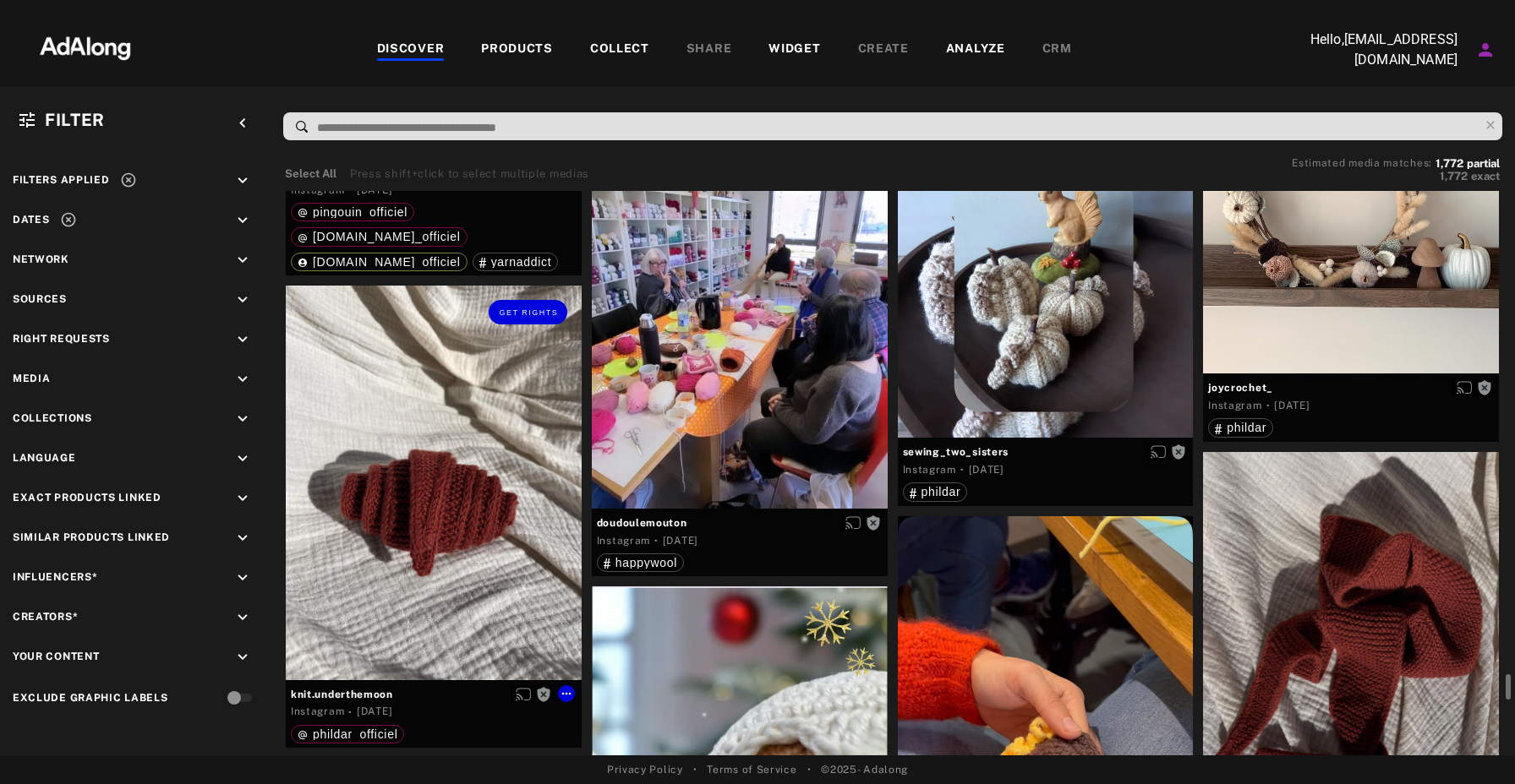
click at [438, 494] on div "Get rights" at bounding box center [433, 483] width 296 height 393
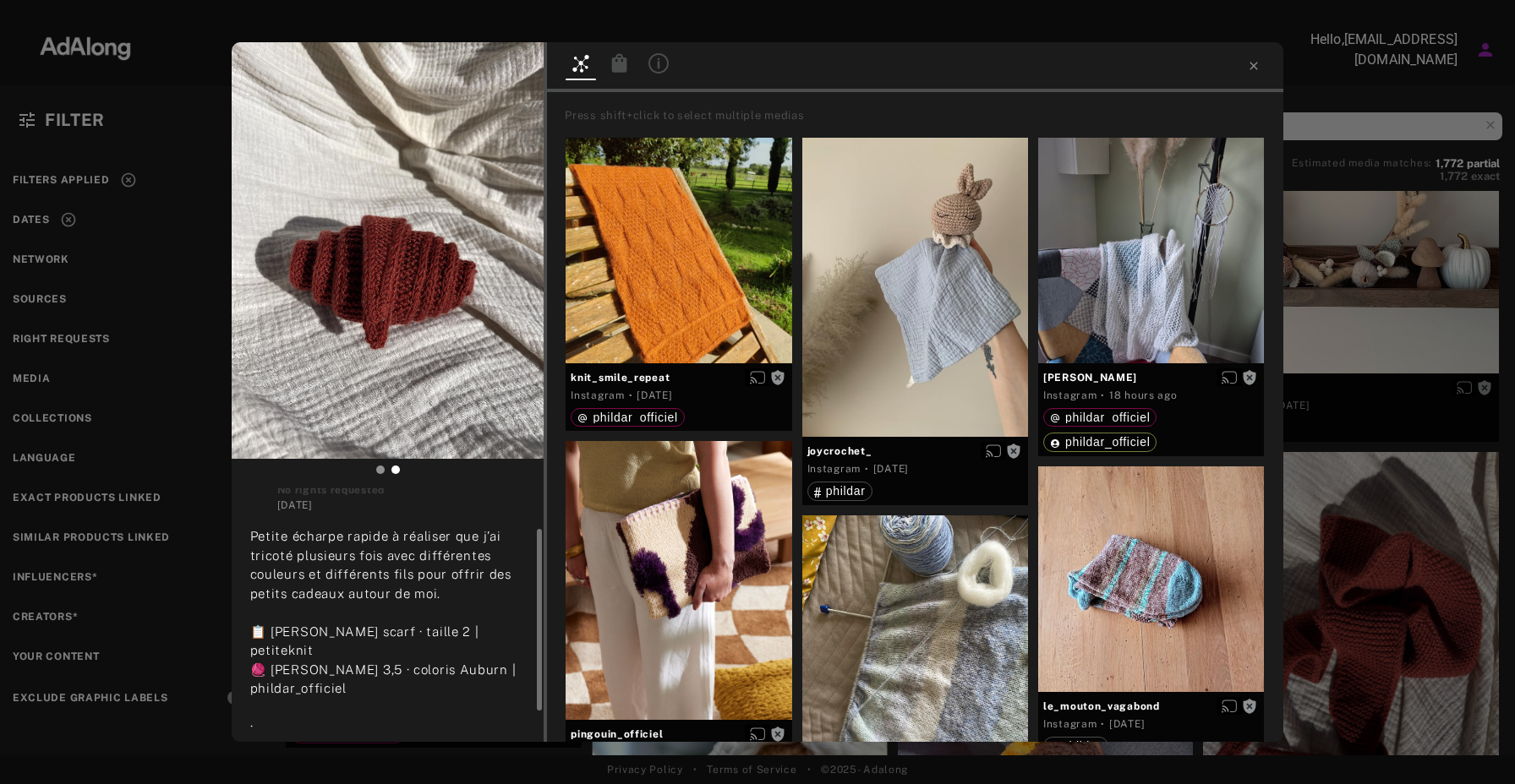
scroll to position [98, 0]
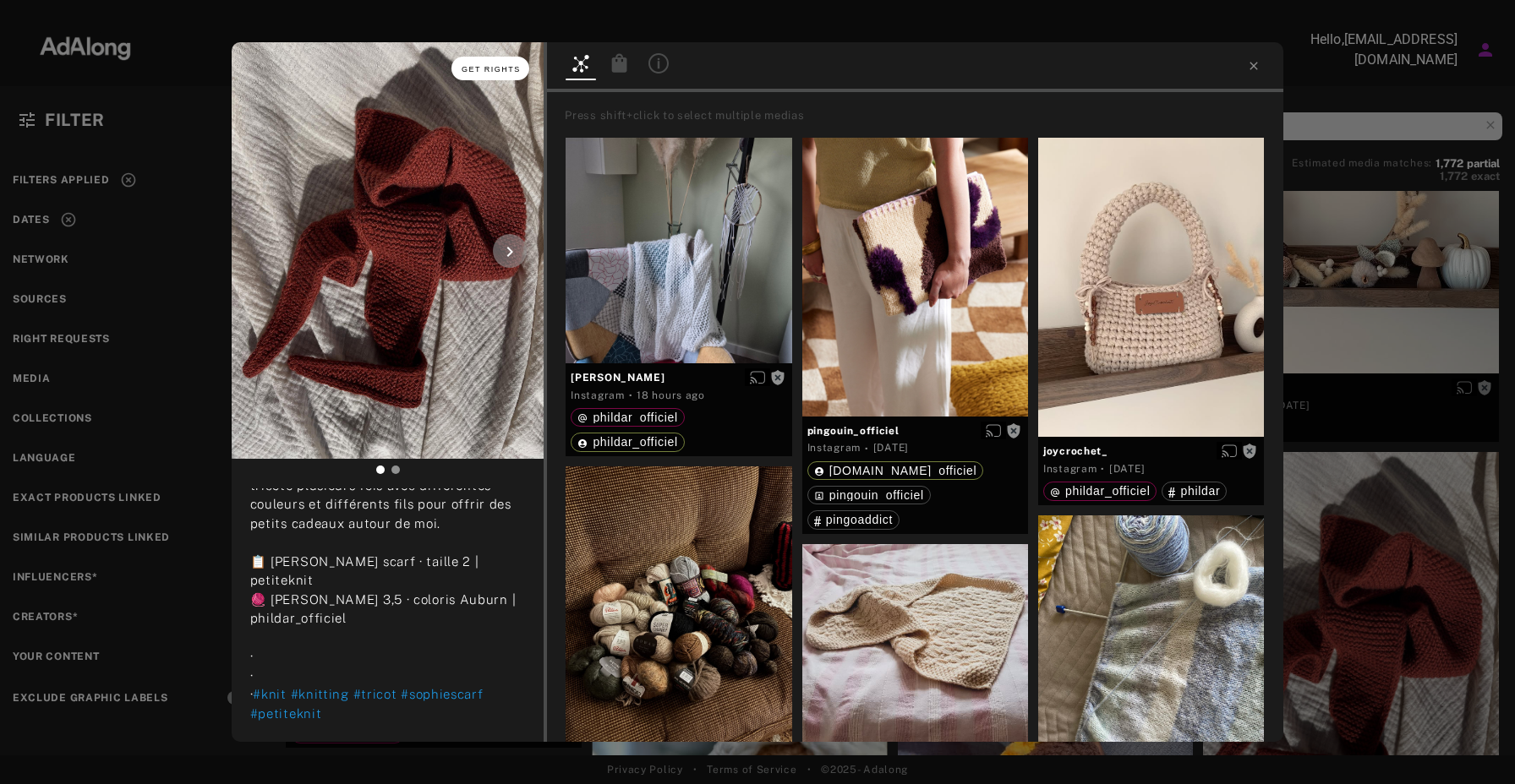
click at [493, 60] on button "Get rights" at bounding box center [490, 68] width 78 height 23
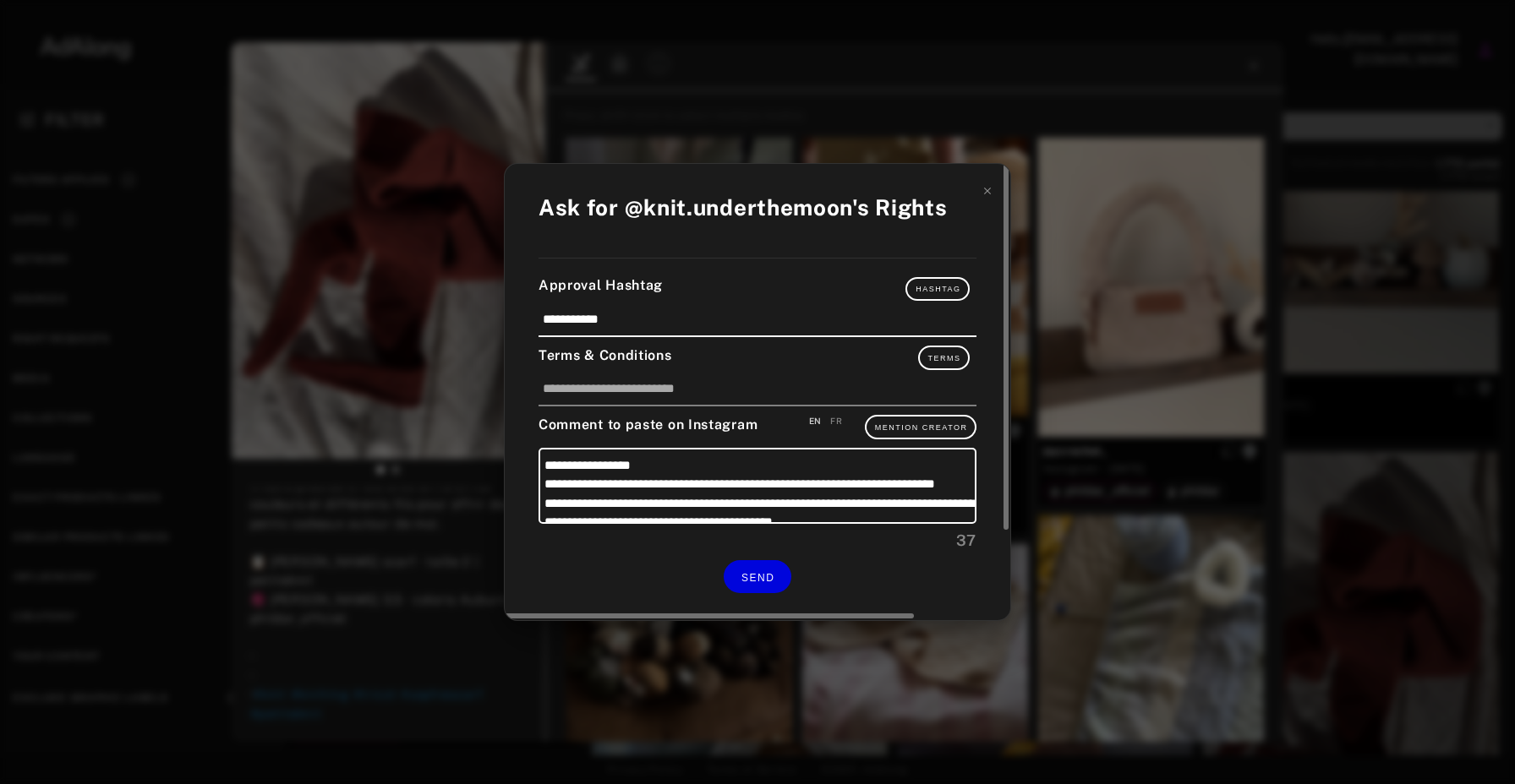
click at [840, 420] on div "FR" at bounding box center [836, 421] width 12 height 13
type textarea "**********"
click at [753, 578] on span "SEND" at bounding box center [758, 578] width 33 height 12
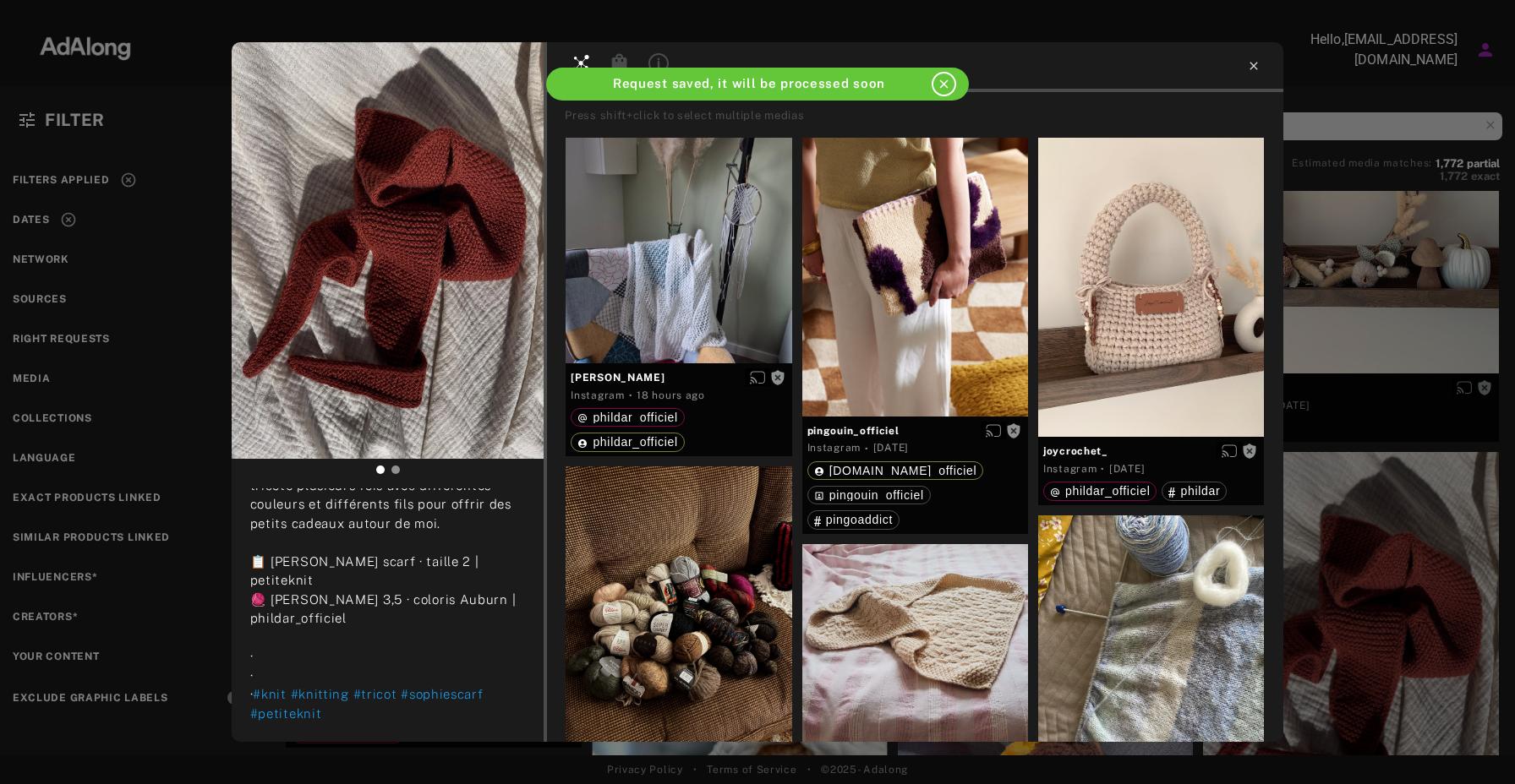
click at [1252, 69] on icon at bounding box center [1254, 66] width 14 height 14
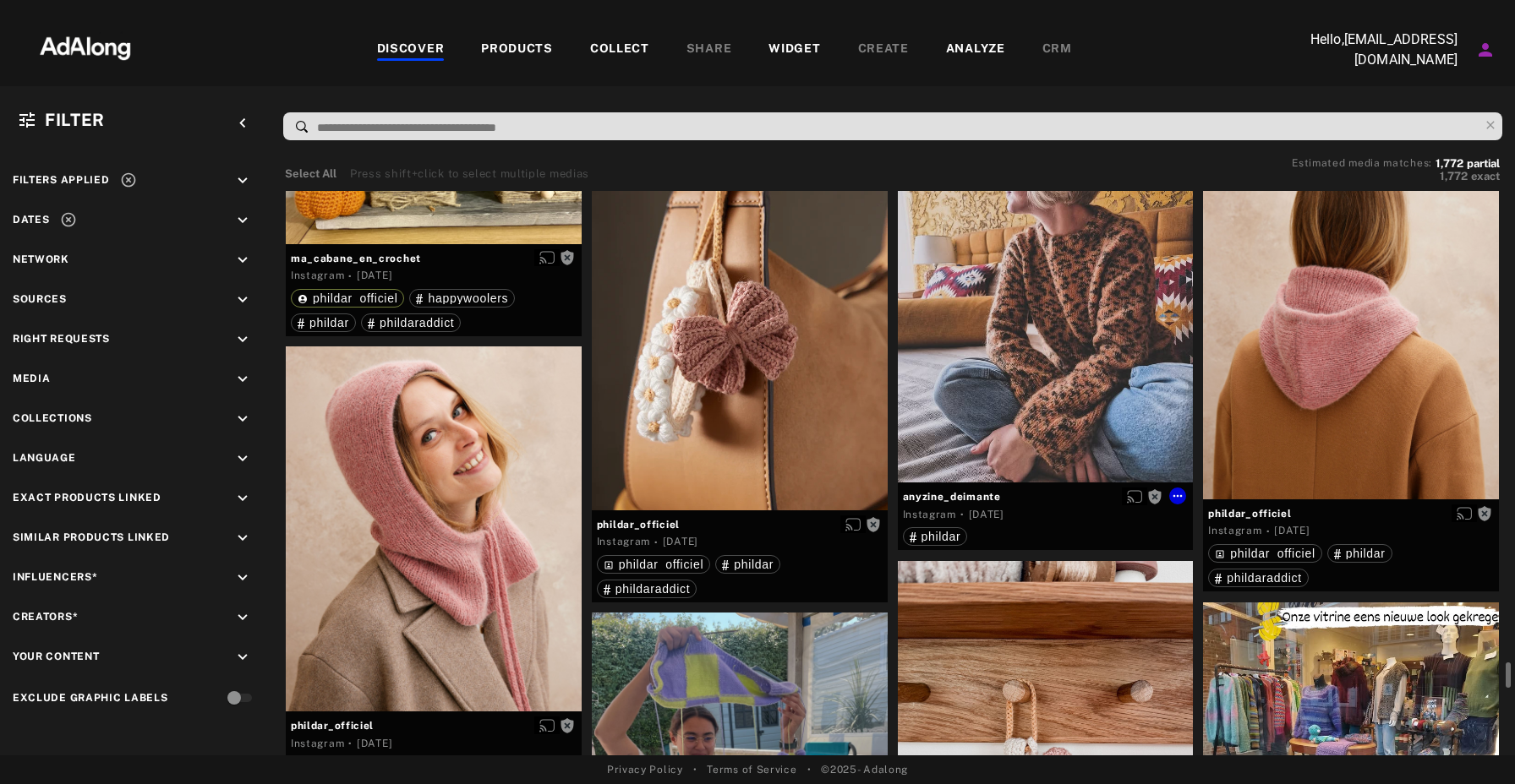
scroll to position [23302, 0]
